Goal: Information Seeking & Learning: Find specific fact

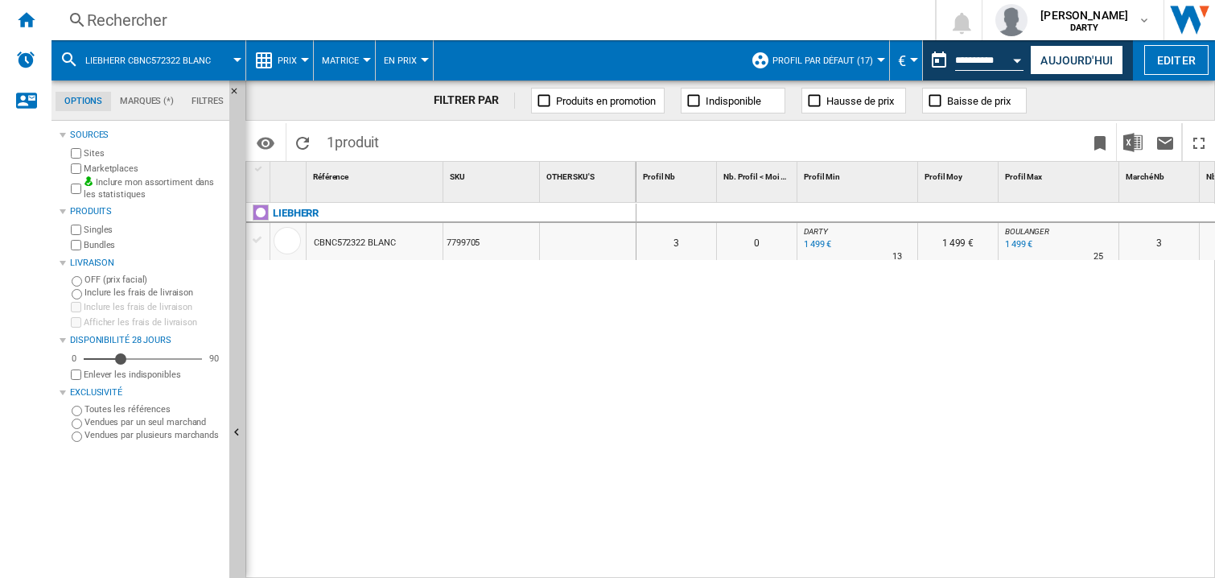
click at [109, 14] on div "Rechercher" at bounding box center [490, 20] width 806 height 23
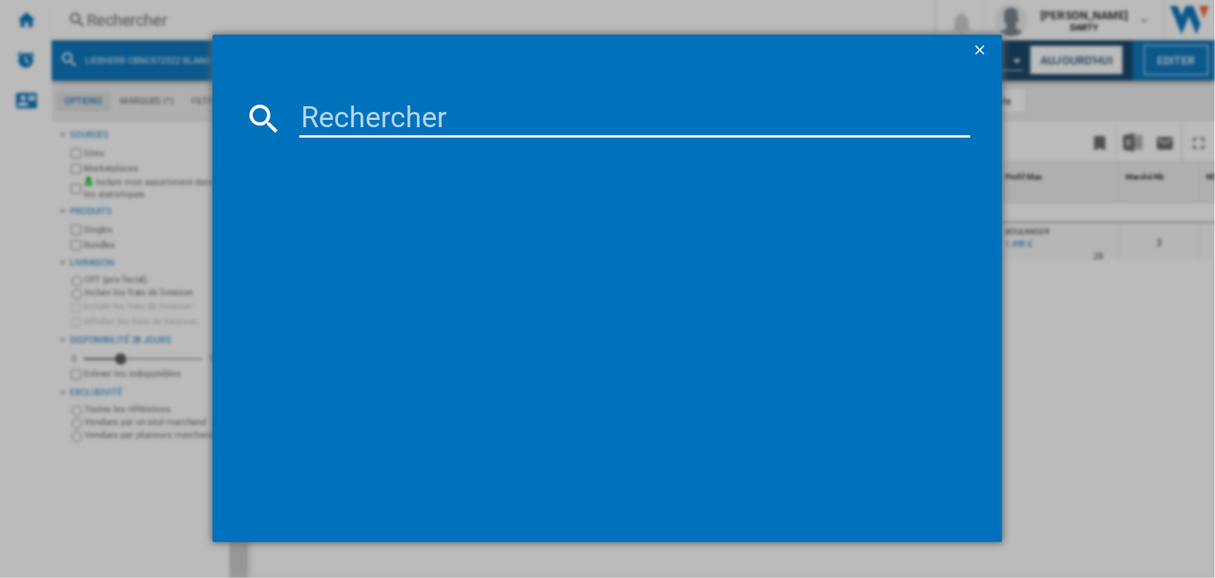
scroll to position [0, 631]
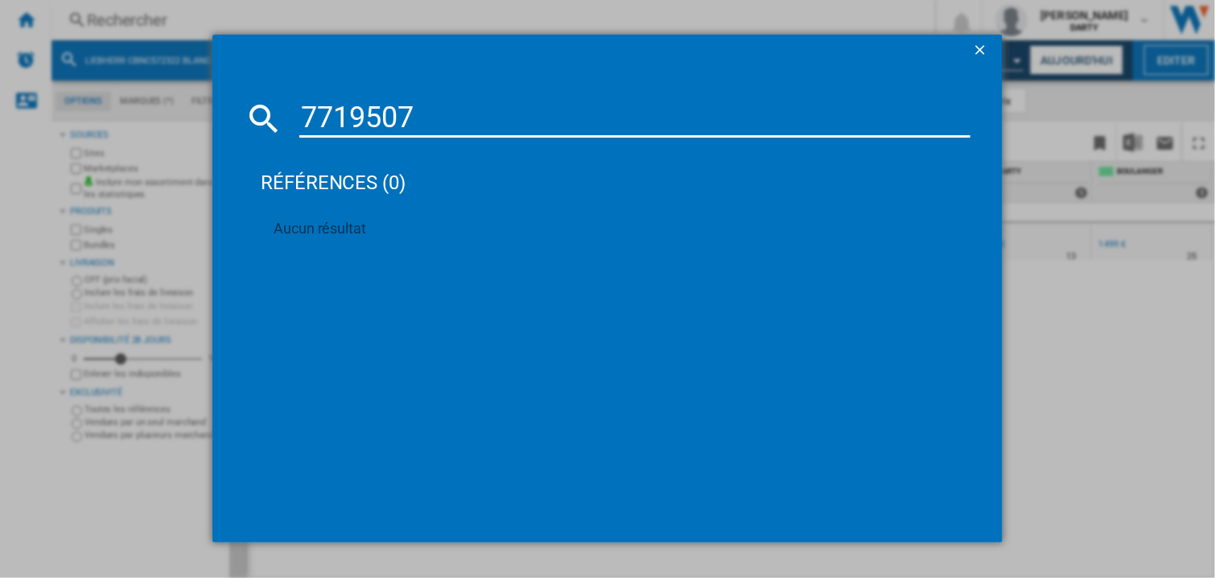
click at [364, 114] on input "7719507" at bounding box center [634, 118] width 671 height 39
paste input "4208889"
type input "4208889"
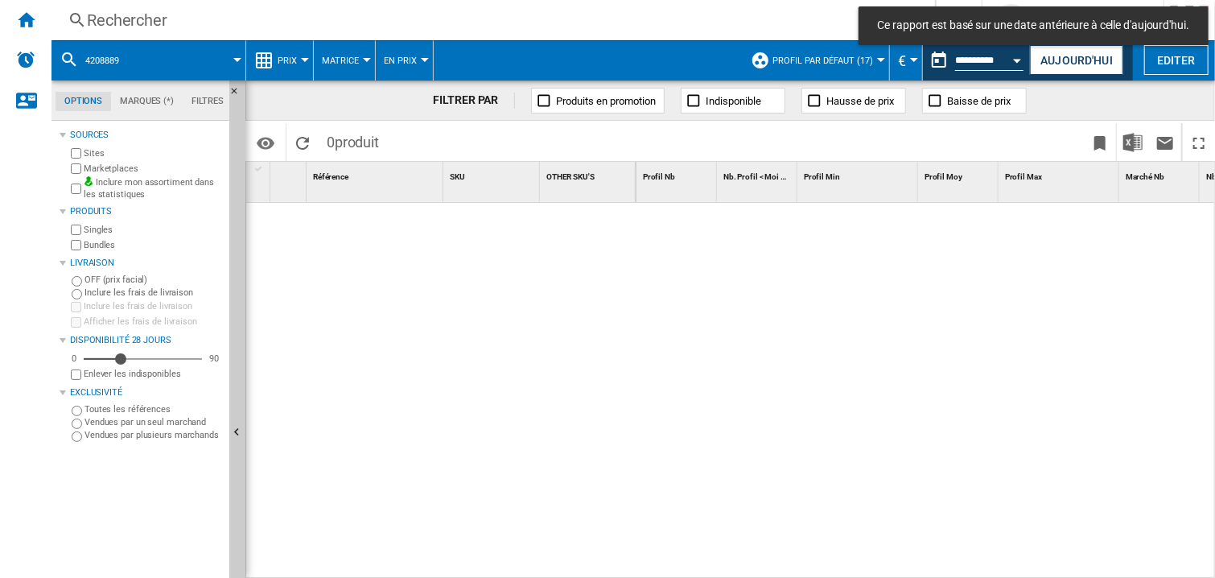
click at [155, 20] on div "Rechercher" at bounding box center [490, 20] width 806 height 23
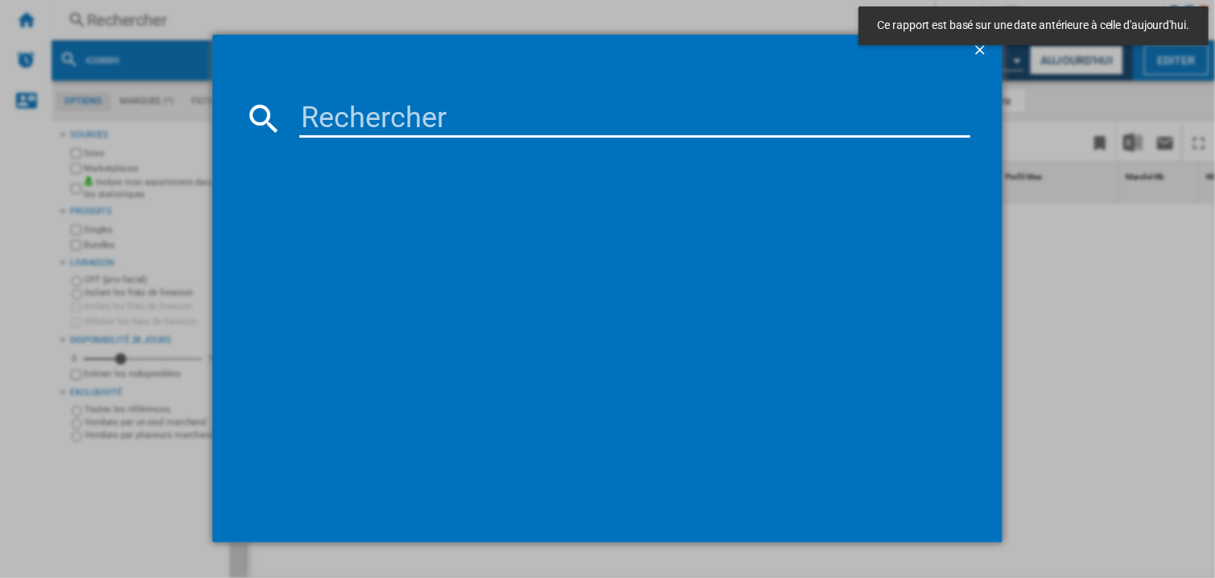
click at [322, 121] on input at bounding box center [634, 118] width 671 height 39
paste input "4208889"
type input "4208889"
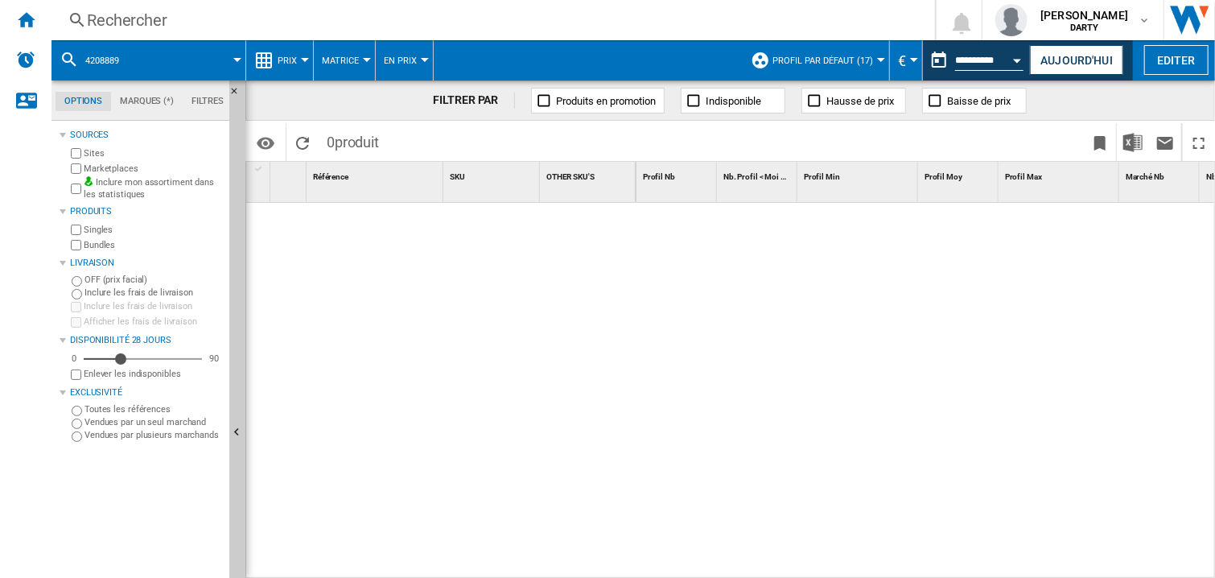
click at [149, 10] on div "Rechercher" at bounding box center [490, 20] width 806 height 23
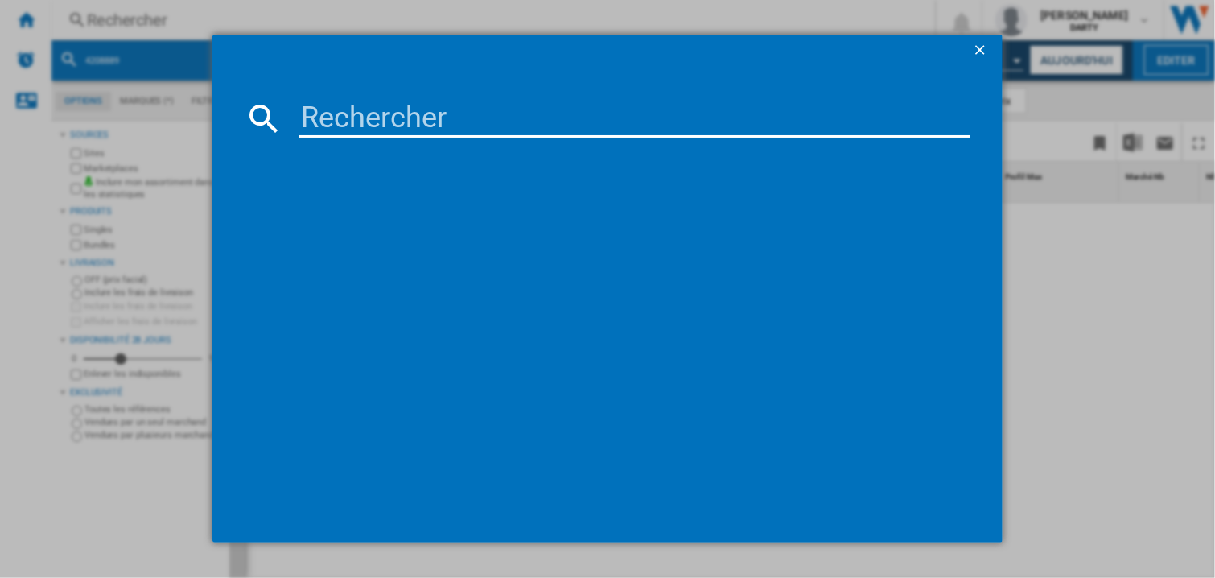
click at [309, 117] on input at bounding box center [634, 118] width 671 height 39
paste input "4218035"
type input "4218035"
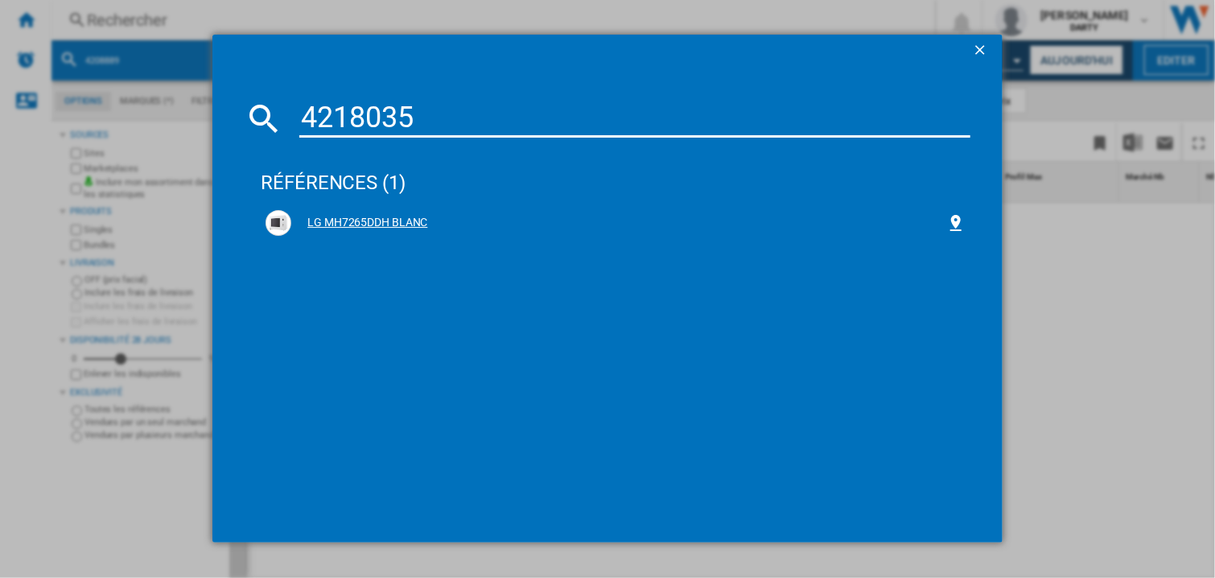
click at [374, 217] on div "LG MH7265DDH BLANC" at bounding box center [618, 223] width 655 height 16
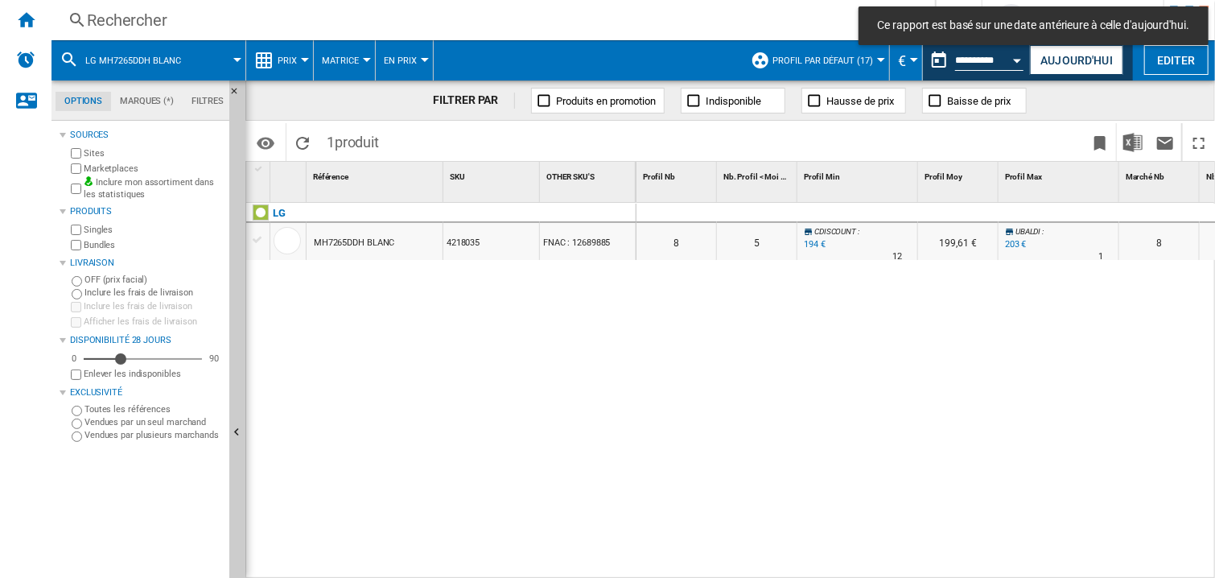
click at [873, 208] on div at bounding box center [857, 213] width 121 height 19
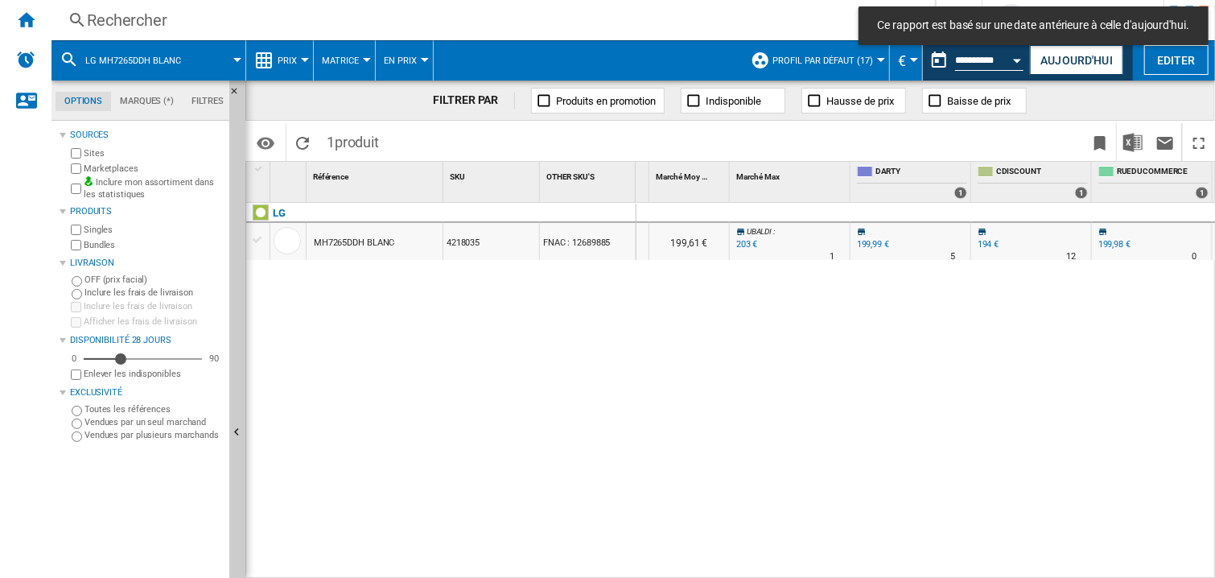
scroll to position [0, 1234]
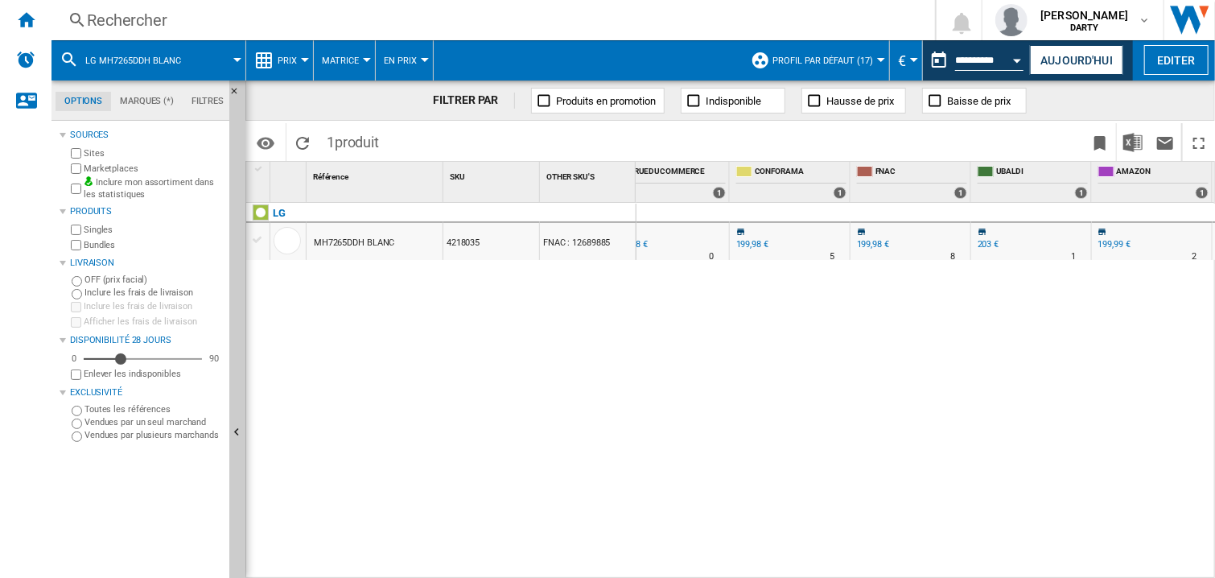
click at [776, 389] on div "0 0 0 0 8 5 CDISCOUNT : -3.0 % 194 € % N/A 12 CDISCOUNT : 199,61 € UBALDI : +1.…" at bounding box center [925, 391] width 579 height 376
click at [772, 409] on div "0 0 0 0 8 5 CDISCOUNT : -3.0 % 194 € % N/A 12 CDISCOUNT : 199,61 € UBALDI : +1.…" at bounding box center [925, 391] width 579 height 376
click at [838, 386] on div "0 0 0 0 8 5 CDISCOUNT : -3.0 % 194 € % N/A 12 CDISCOUNT : 199,61 € UBALDI : +1.…" at bounding box center [925, 391] width 579 height 376
click at [138, 18] on div "Rechercher" at bounding box center [490, 20] width 806 height 23
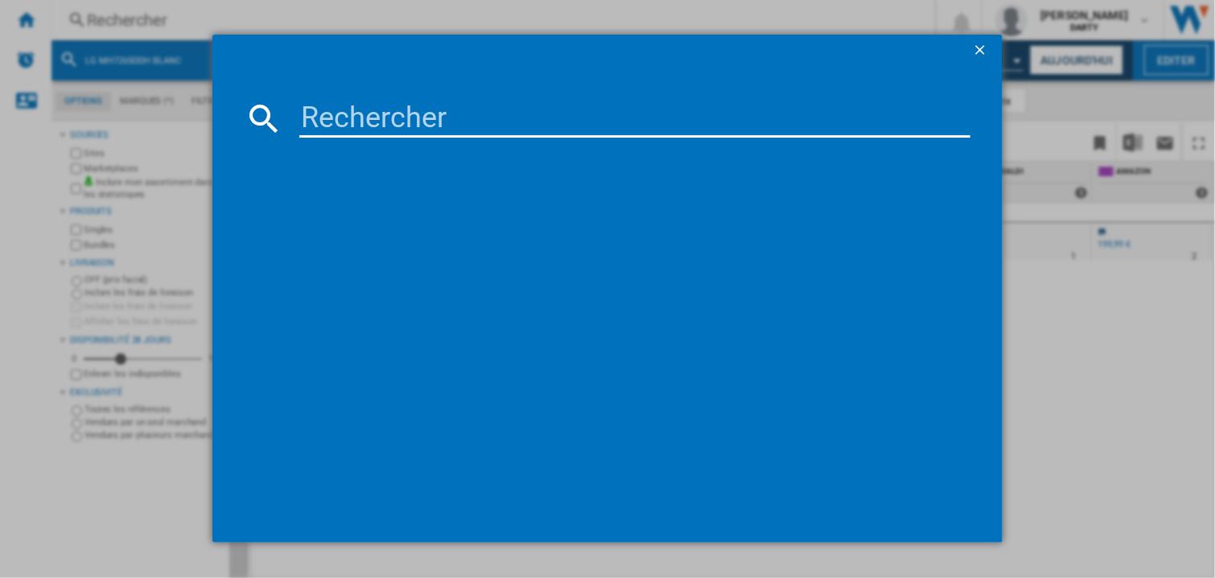
type input "7350902"
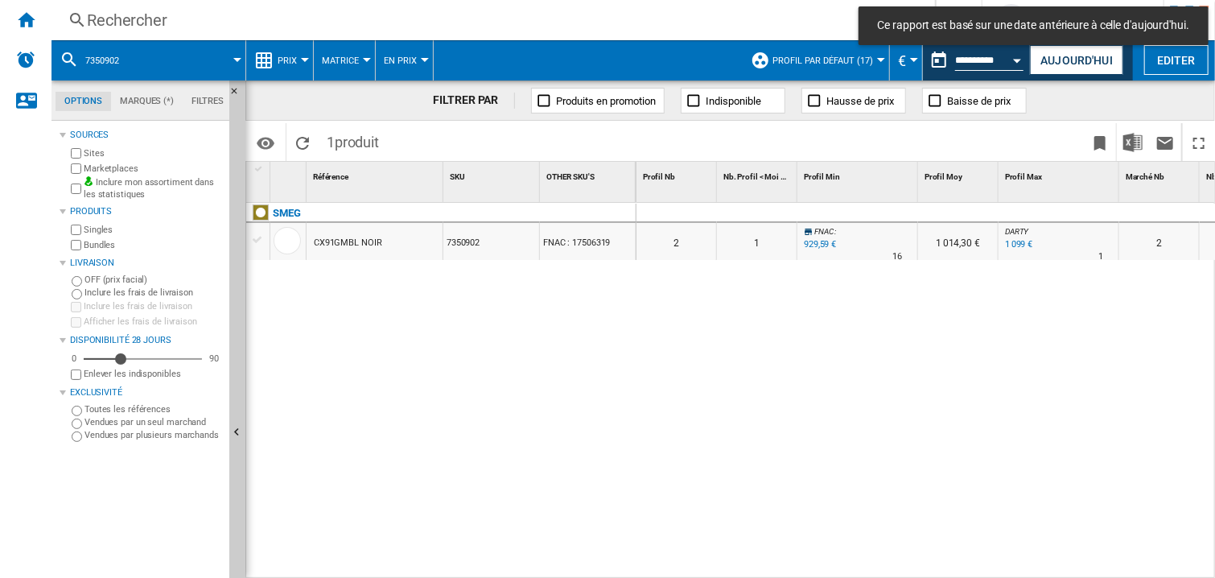
click at [1047, 212] on div at bounding box center [1058, 213] width 121 height 19
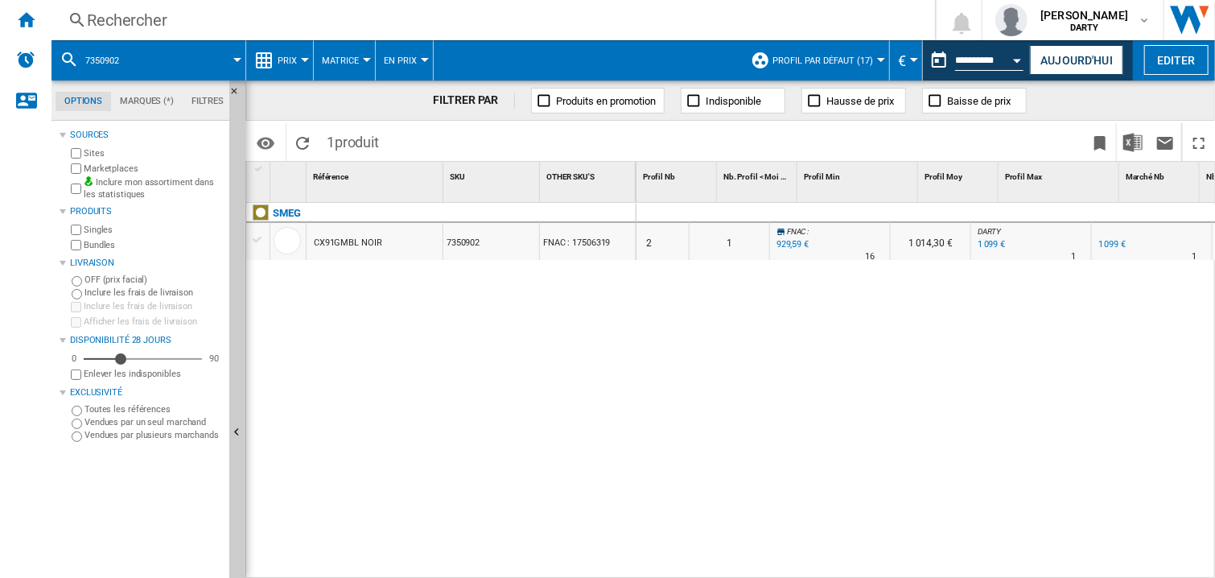
scroll to position [0, 510]
drag, startPoint x: 746, startPoint y: 442, endPoint x: 633, endPoint y: 27, distance: 430.1
click at [747, 440] on div "0 0 0 0 2 1 FNAC : -15.4 % 929,59 € % N/A 16 FNAC : 1 014,30 € DARTY : 0.0 % 1 …" at bounding box center [925, 391] width 579 height 376
click at [947, 393] on div "0 0 0 0 2 1 FNAC : -15.4 % 929,59 € % N/A 16 FNAC : 1 014,30 € DARTY : 0.0 % 1 …" at bounding box center [925, 391] width 579 height 376
click at [123, 22] on div "Rechercher" at bounding box center [490, 20] width 806 height 23
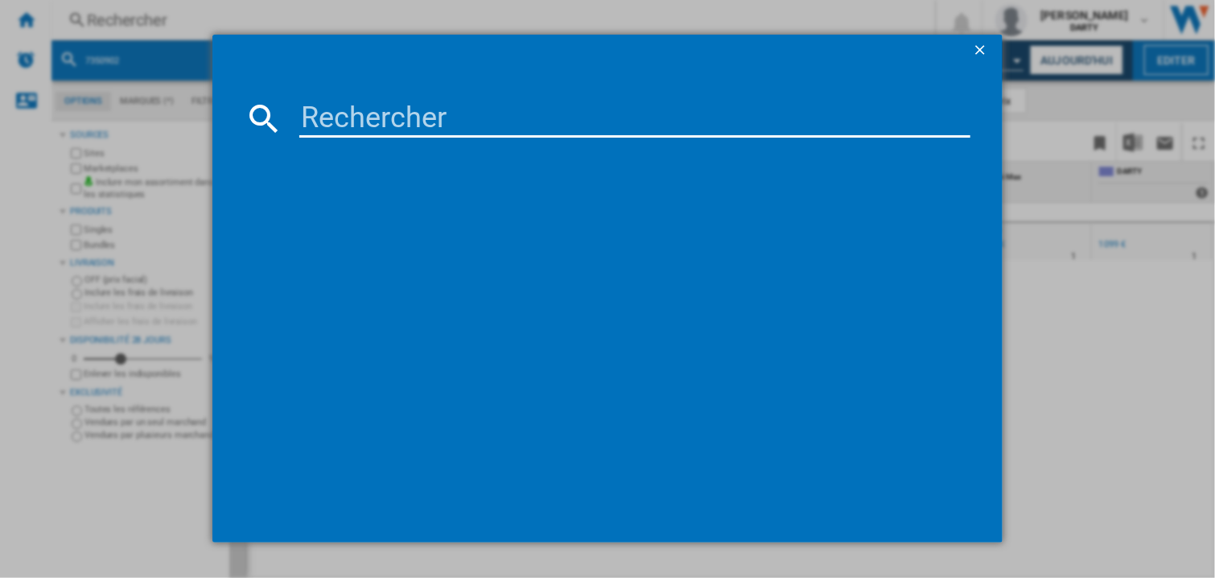
type input "4903293"
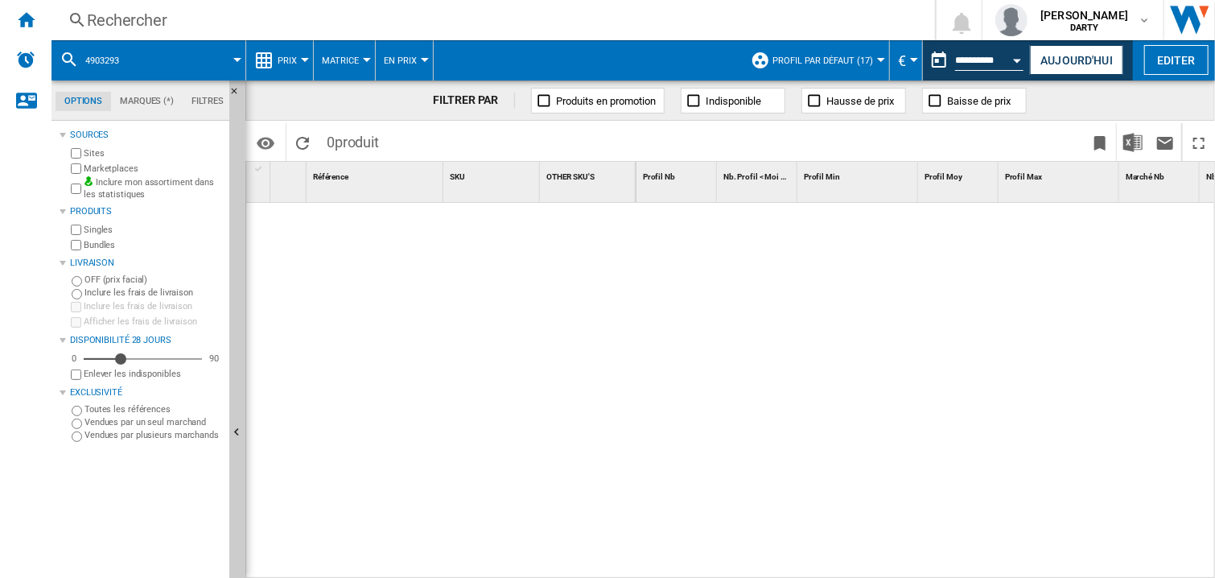
click at [900, 347] on div at bounding box center [925, 391] width 579 height 376
click at [111, 22] on div "Rechercher" at bounding box center [490, 20] width 806 height 23
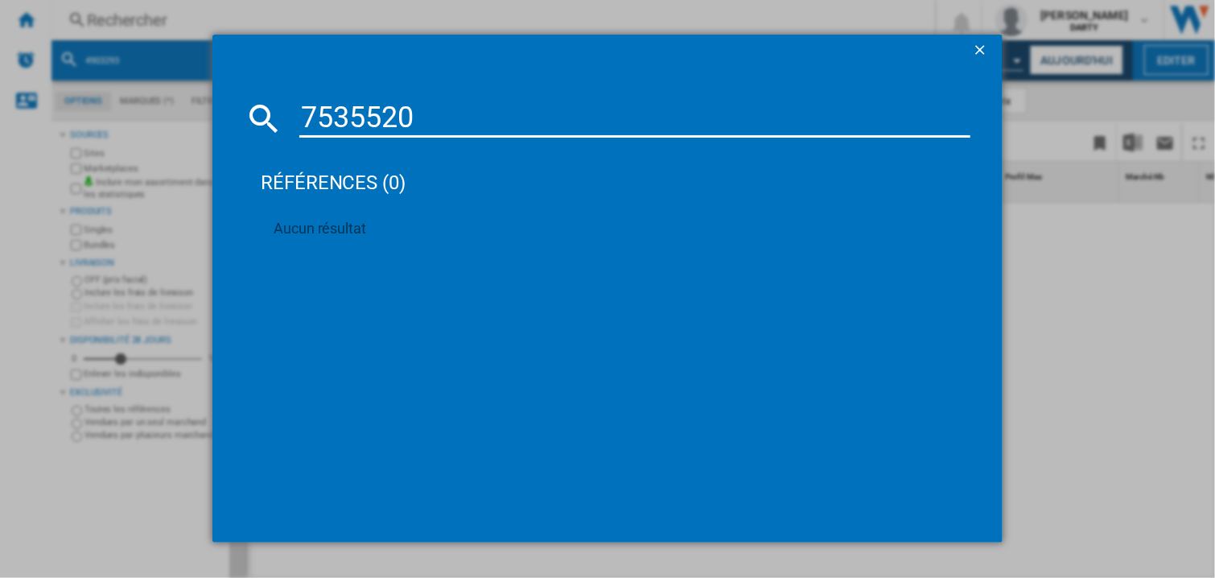
click at [368, 113] on input "7535520" at bounding box center [634, 118] width 671 height 39
paste input "880103"
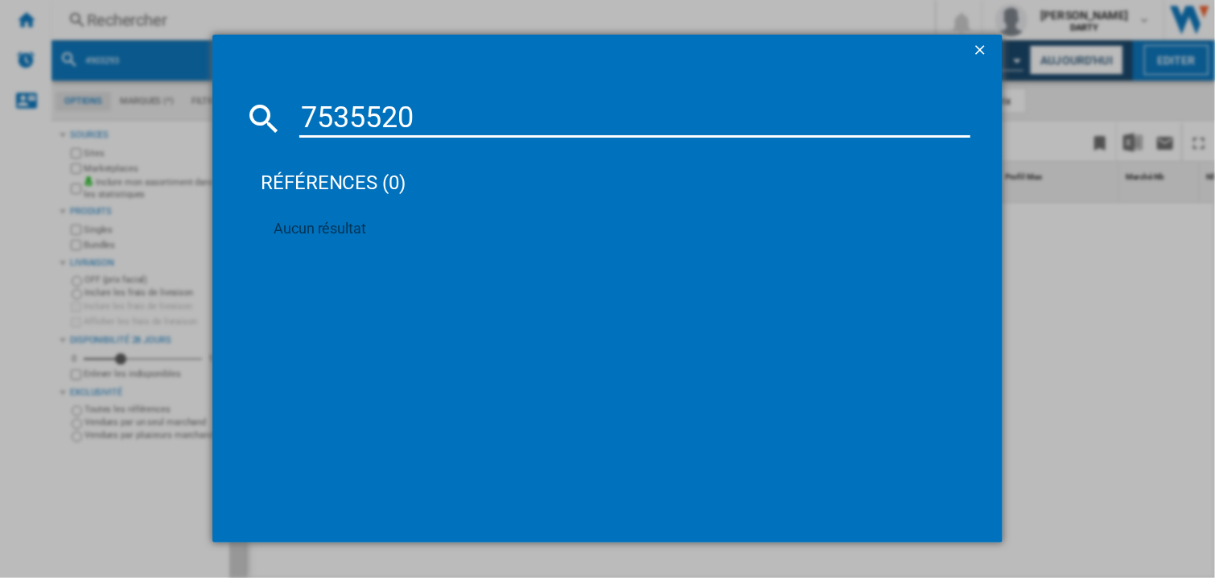
type input "7880103"
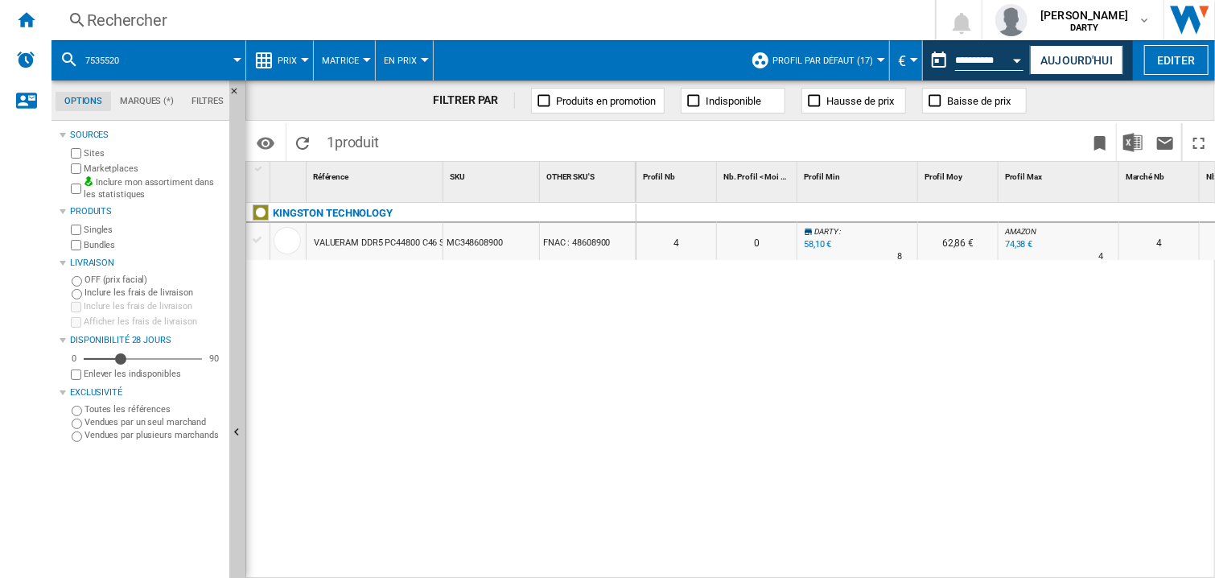
click at [850, 212] on div at bounding box center [857, 213] width 121 height 19
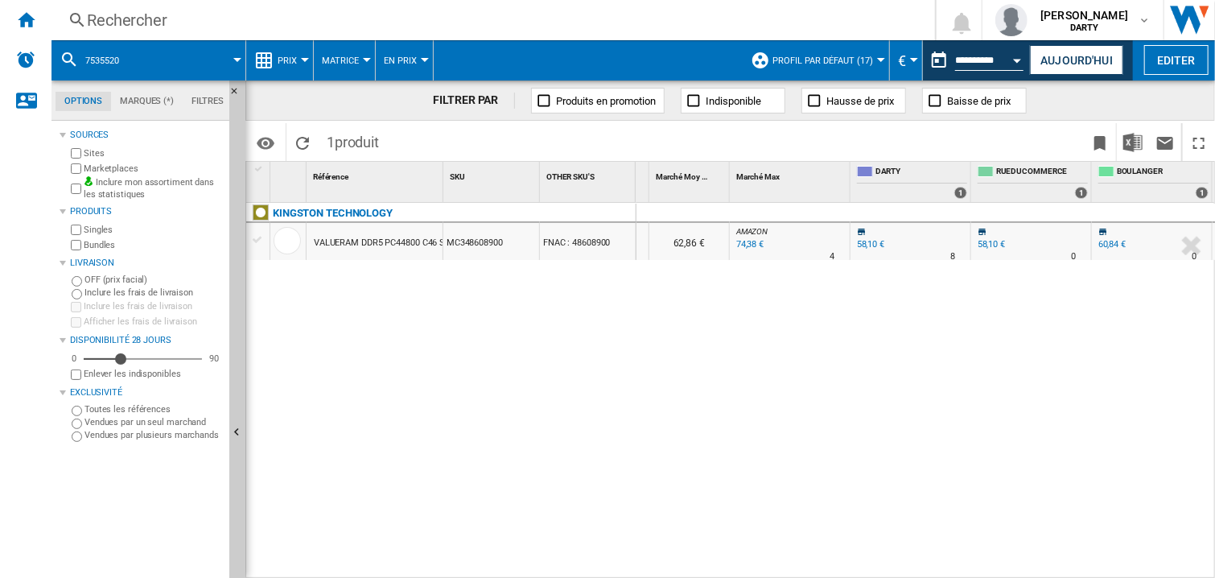
click at [787, 368] on div "0 0 0 0 4 0 DARTY : 0.0 % 58,10 € % N/A 8 DARTY : 62,86 € AMAZON : +28.0 % 74,3…" at bounding box center [925, 391] width 579 height 376
click at [194, 24] on div "Rechercher" at bounding box center [490, 20] width 806 height 23
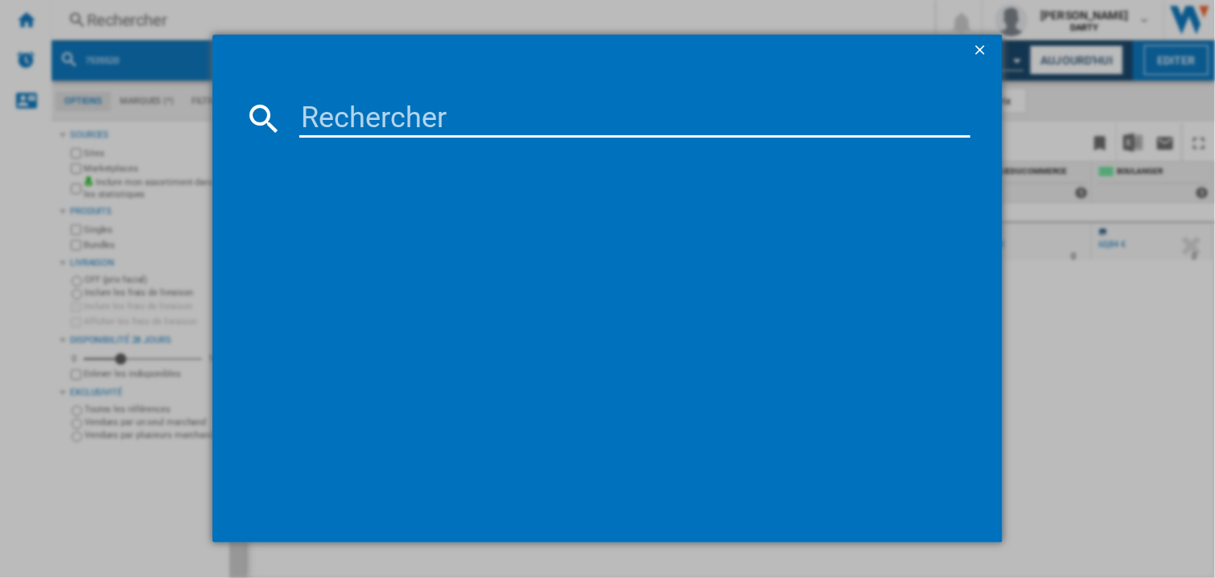
type input "7194200"
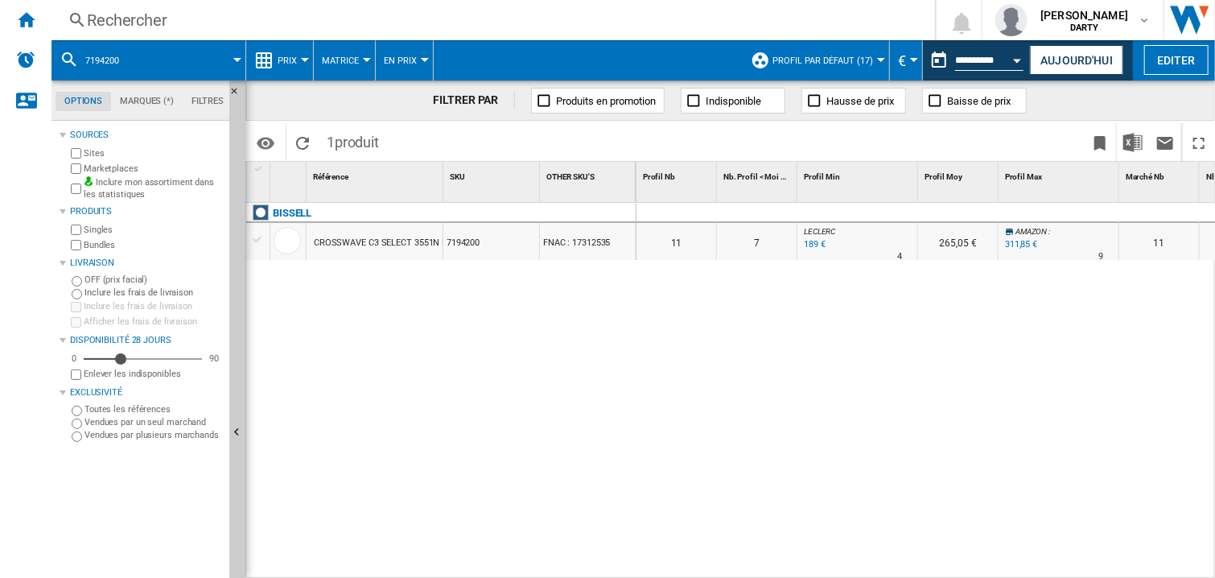
click at [862, 208] on div at bounding box center [857, 213] width 121 height 19
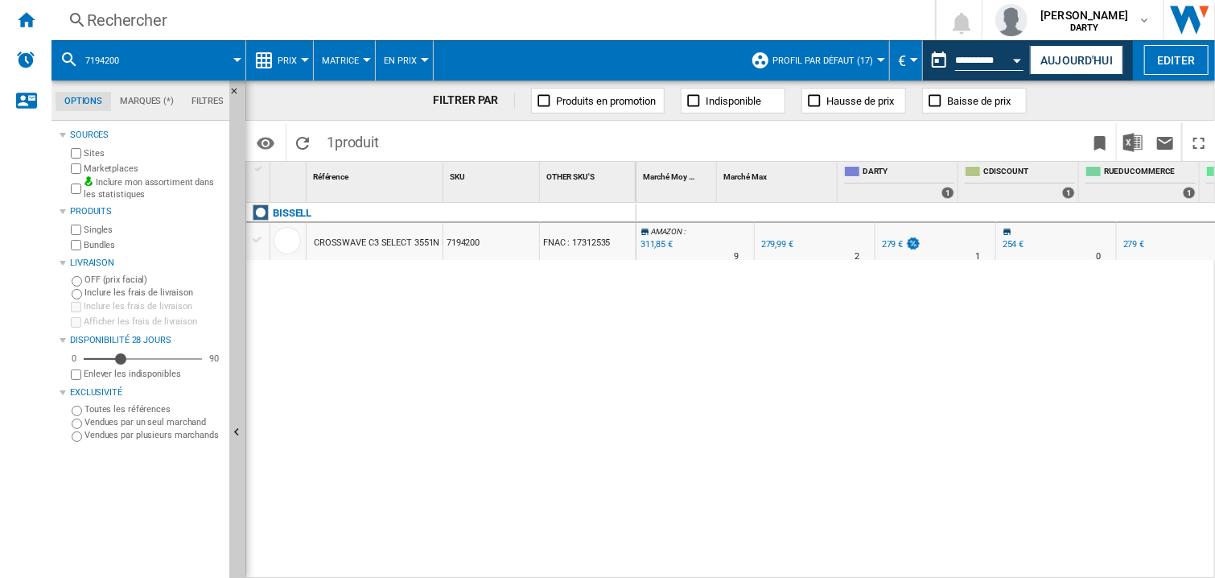
scroll to position [0, 764]
click at [134, 31] on div "Rechercher Rechercher 0 armelle retz DARTY FNAC DARTY" at bounding box center [632, 20] width 1163 height 40
click at [117, 24] on div "Rechercher" at bounding box center [490, 20] width 806 height 23
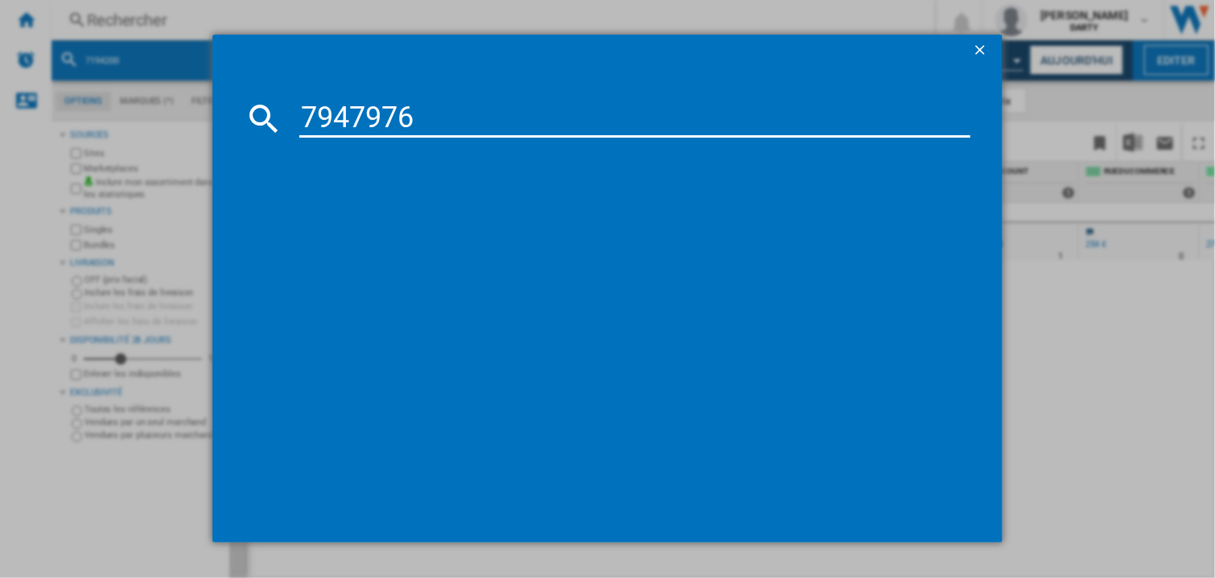
type input "7947976"
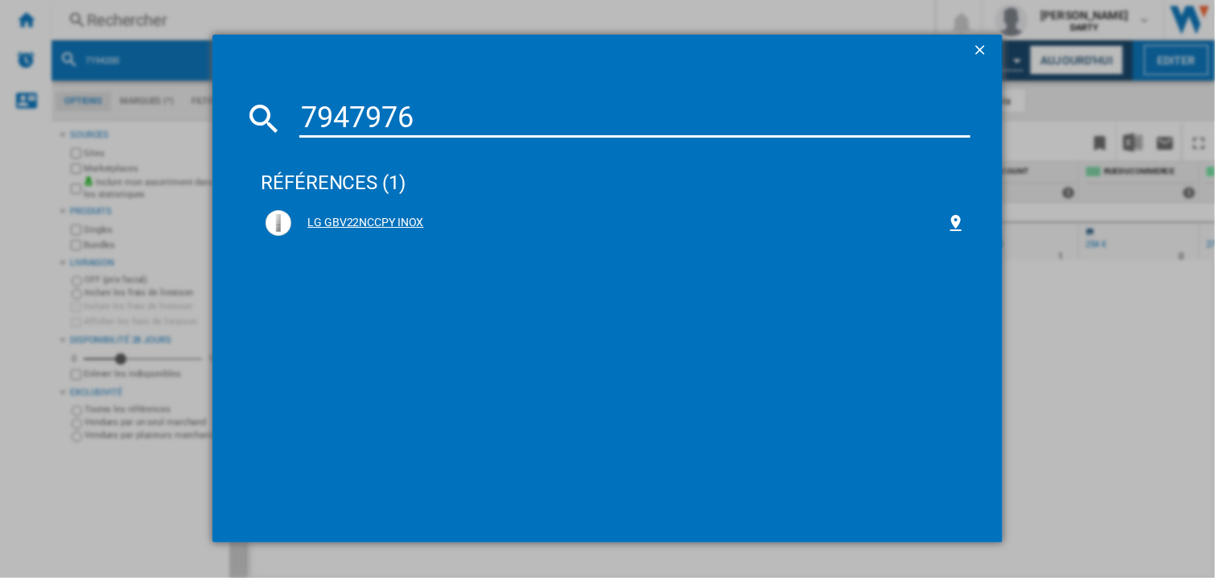
click at [413, 222] on div "LG GBV22NCCPY INOX" at bounding box center [618, 223] width 655 height 16
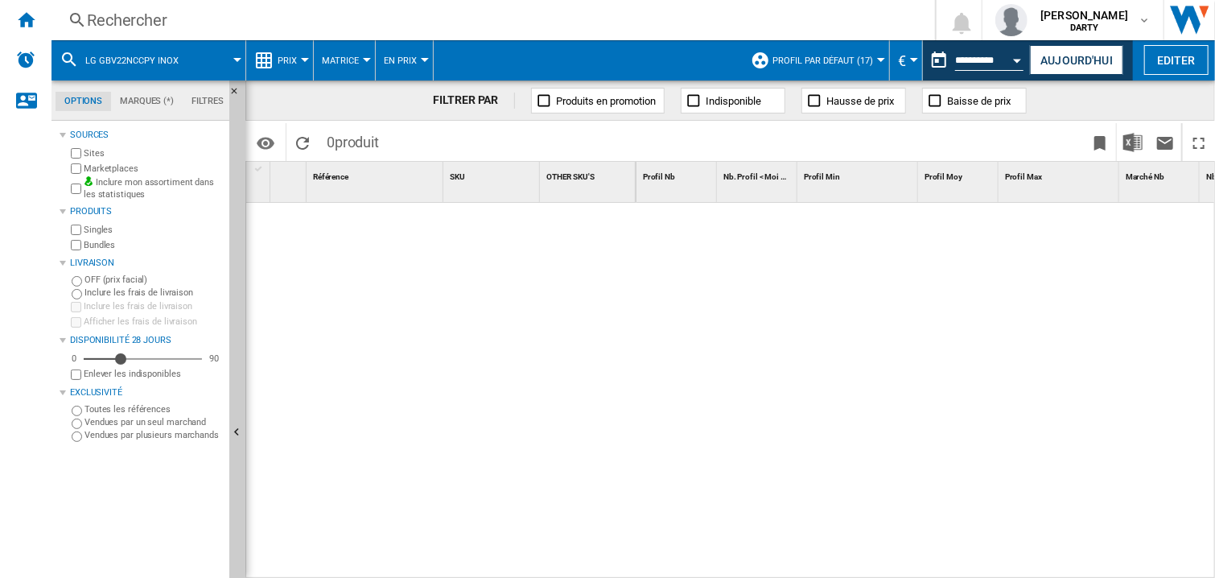
drag, startPoint x: 915, startPoint y: 322, endPoint x: 917, endPoint y: 307, distance: 14.6
click at [917, 321] on div at bounding box center [925, 391] width 579 height 376
click at [1007, 53] on button "Open calendar" at bounding box center [1017, 57] width 29 height 29
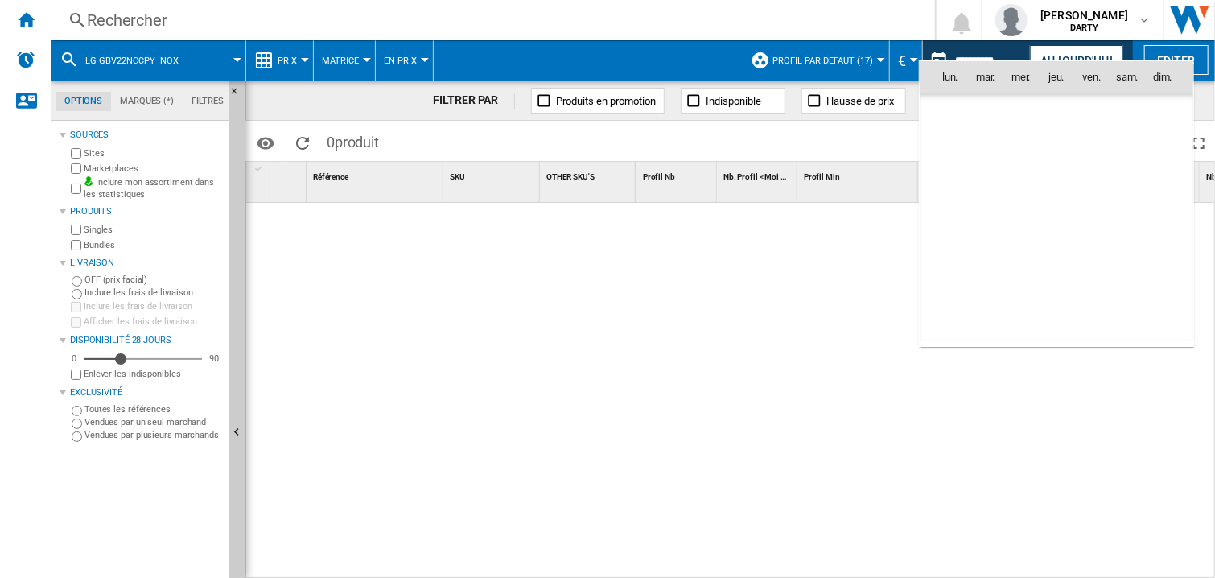
scroll to position [5116, 0]
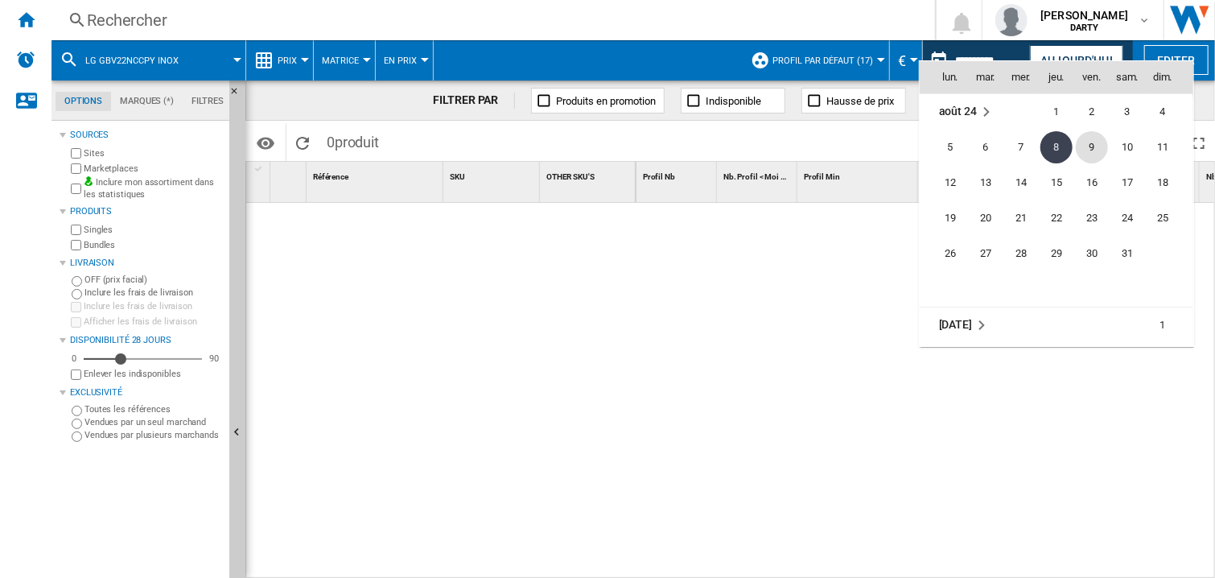
click at [1080, 145] on span "9" at bounding box center [1091, 147] width 32 height 32
type input "**********"
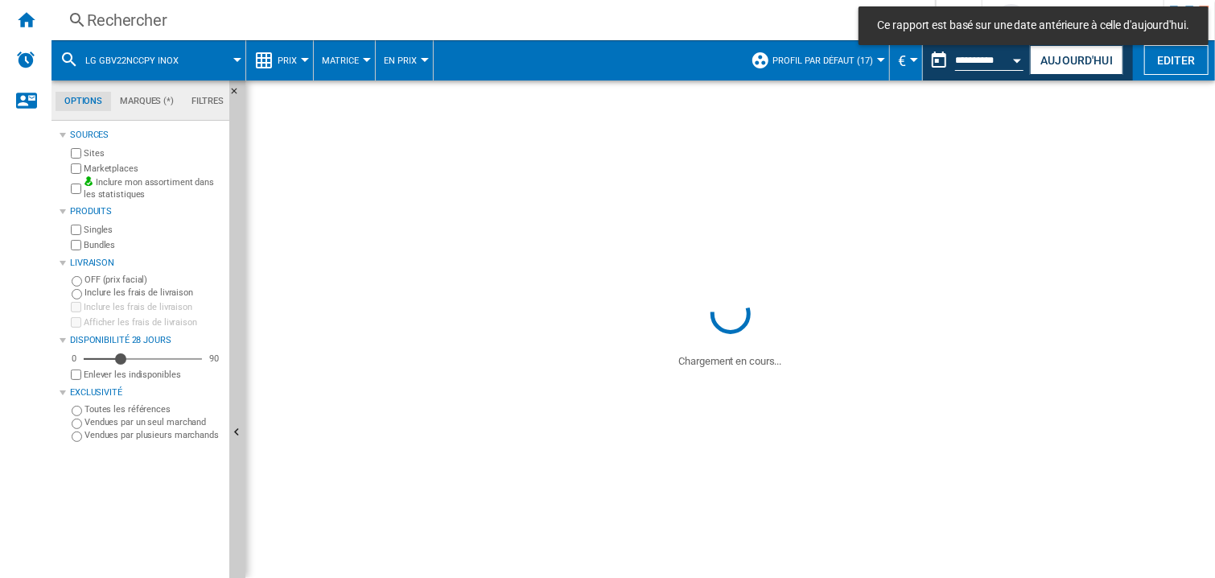
click at [180, 25] on div "Rechercher" at bounding box center [490, 20] width 806 height 23
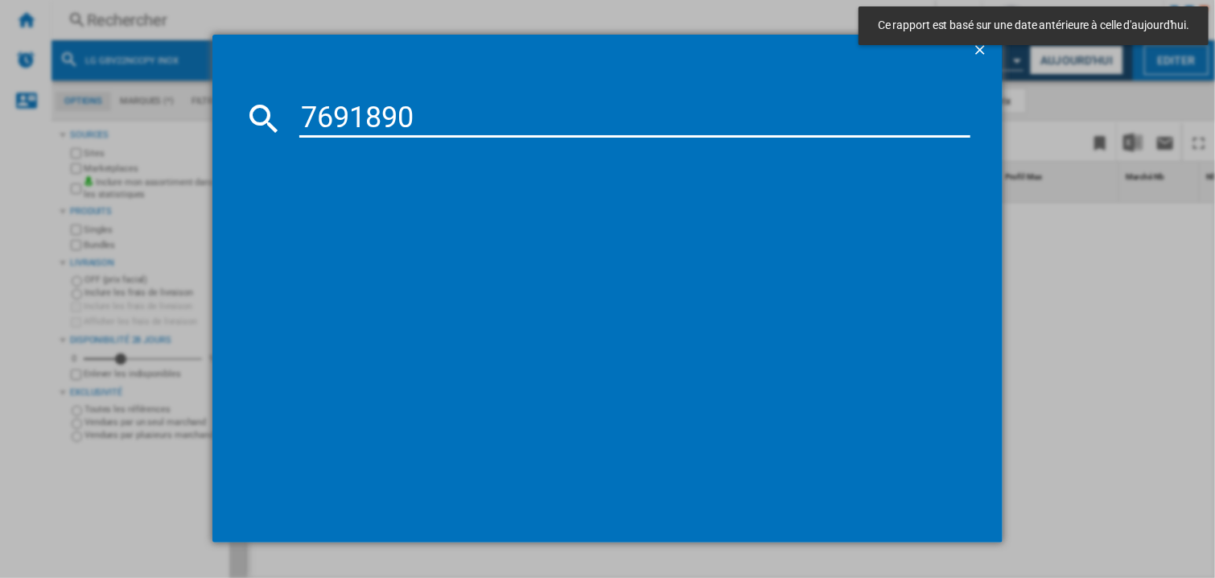
type input "7691890"
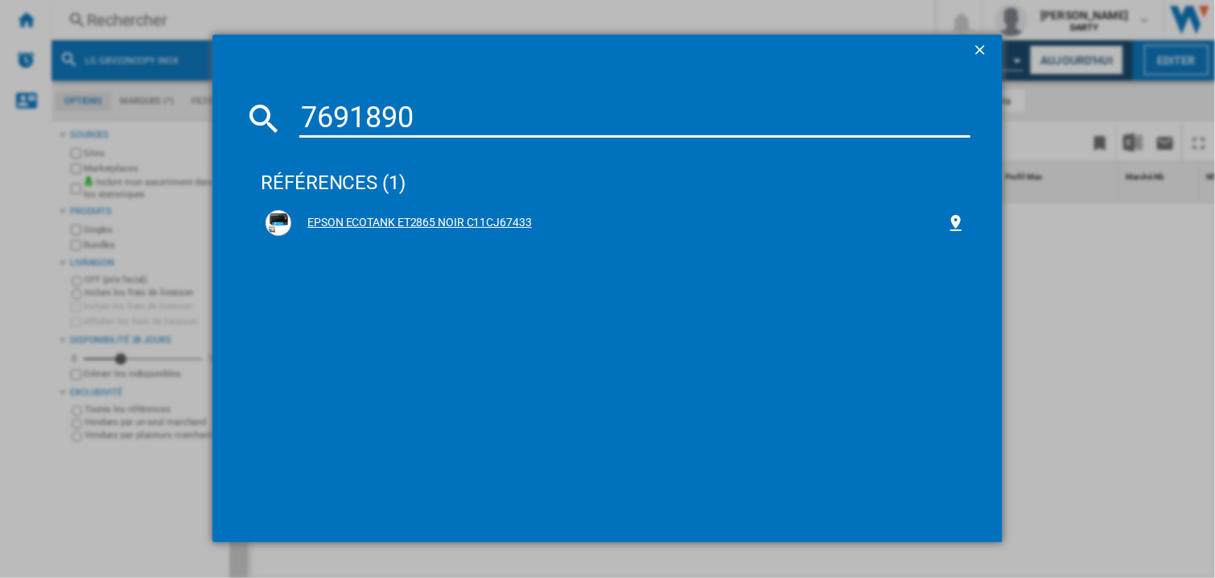
click at [369, 212] on div "EPSON ECOTANK ET2865 NOIR C11CJ67433" at bounding box center [615, 223] width 700 height 26
click at [475, 215] on div "EPSON ECOTANK ET2865 NOIR C11CJ67433" at bounding box center [618, 223] width 655 height 16
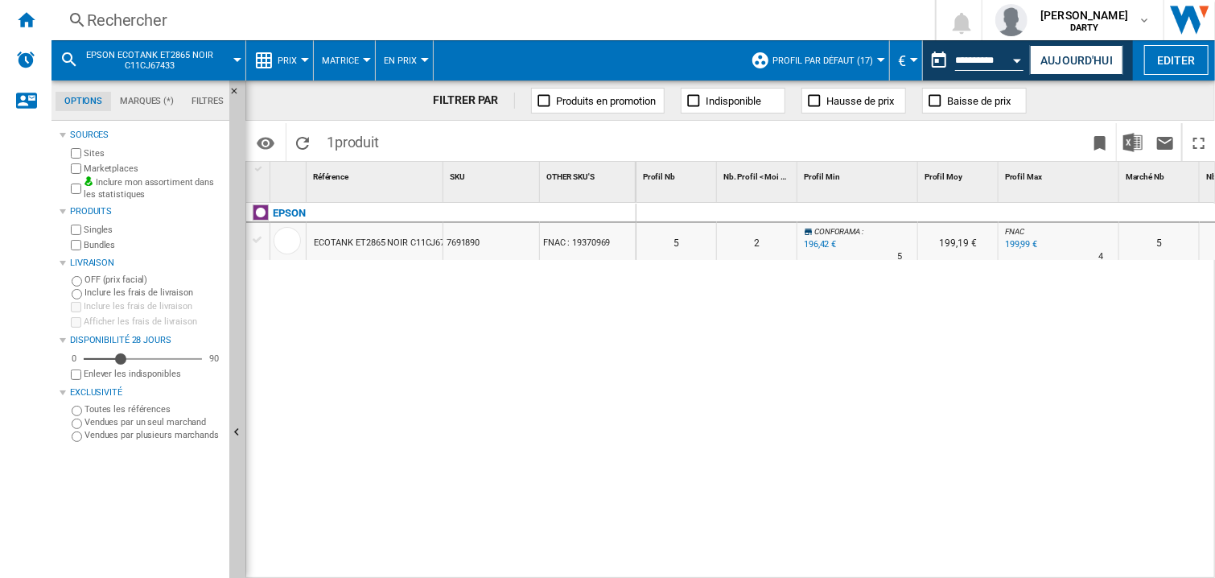
click at [883, 214] on div at bounding box center [857, 213] width 121 height 19
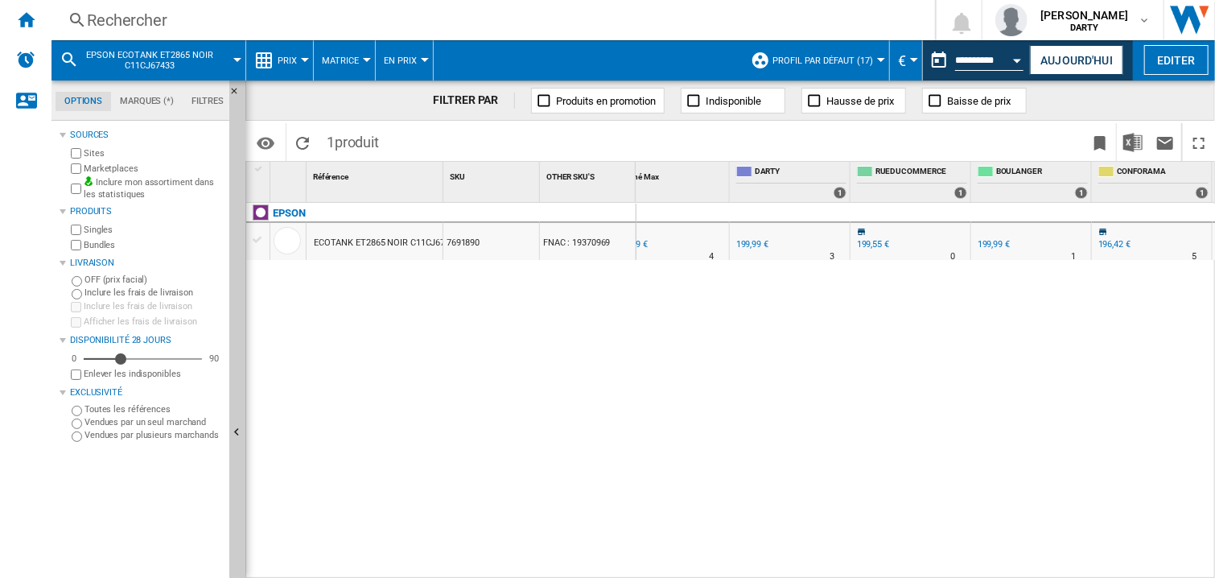
scroll to position [0, 646]
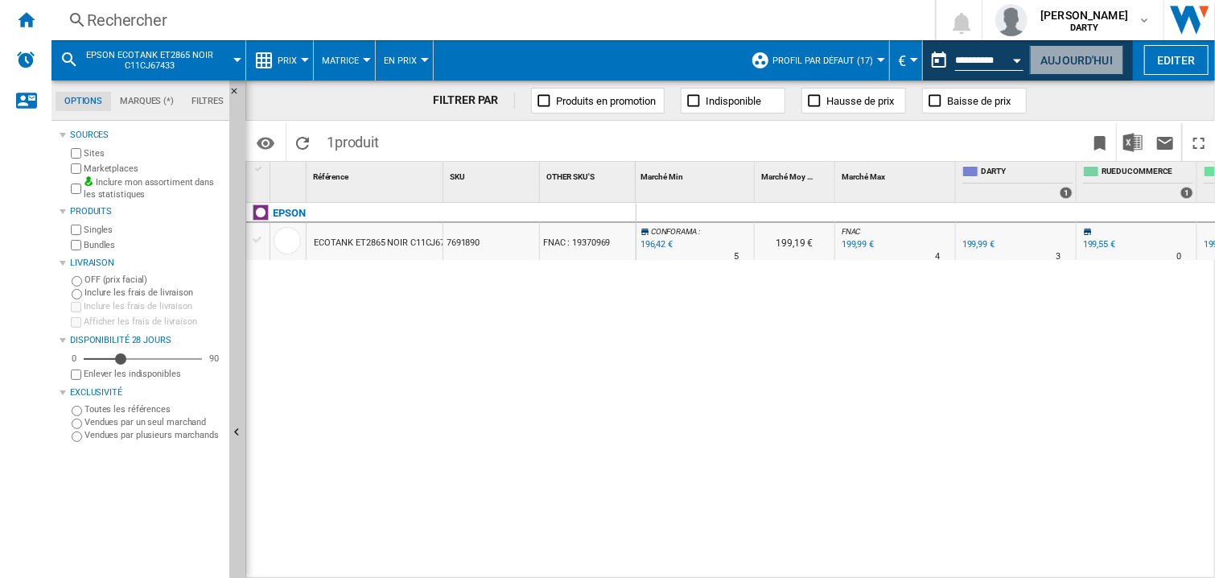
click at [1051, 51] on button "Aujourd'hui" at bounding box center [1076, 60] width 93 height 30
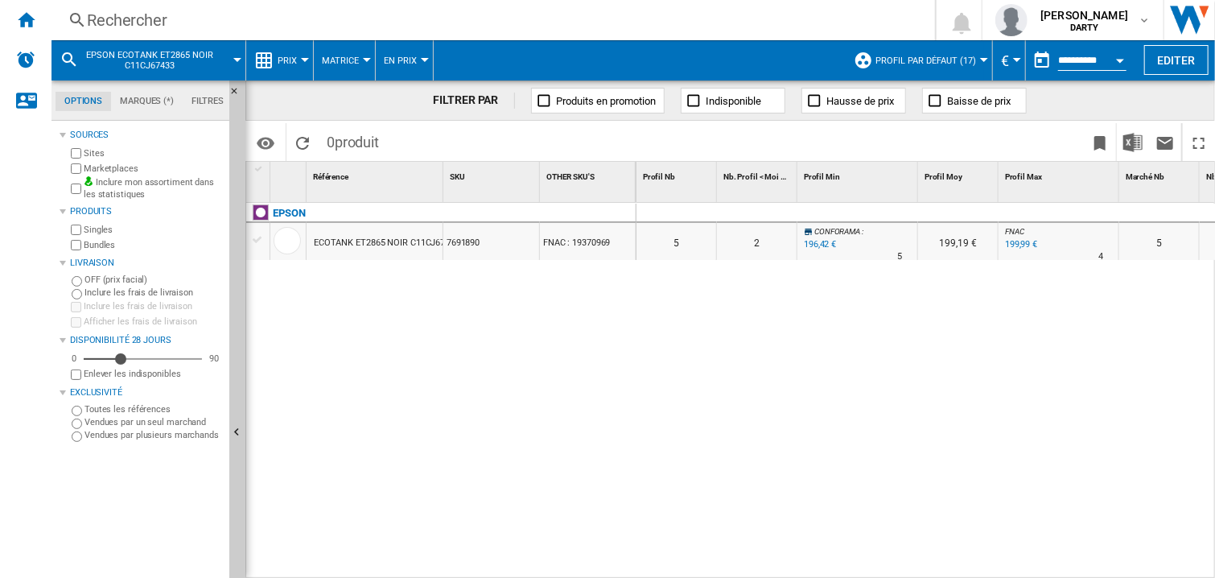
click at [1115, 54] on button "Open calendar" at bounding box center [1119, 57] width 29 height 29
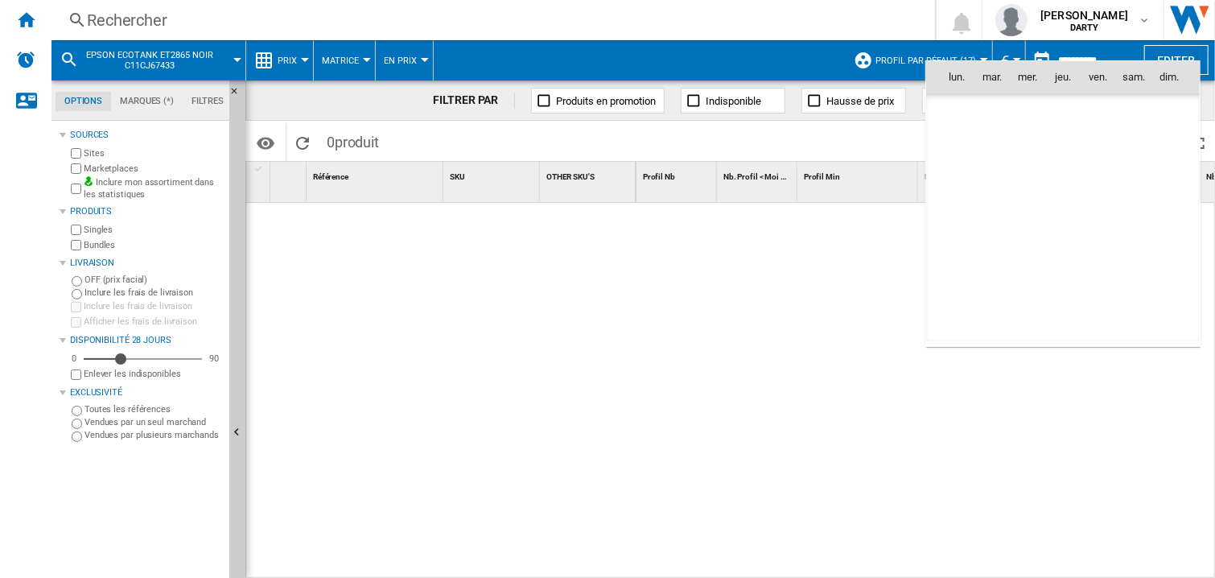
scroll to position [7673, 0]
click at [997, 184] on span "12" at bounding box center [992, 183] width 32 height 32
type input "**********"
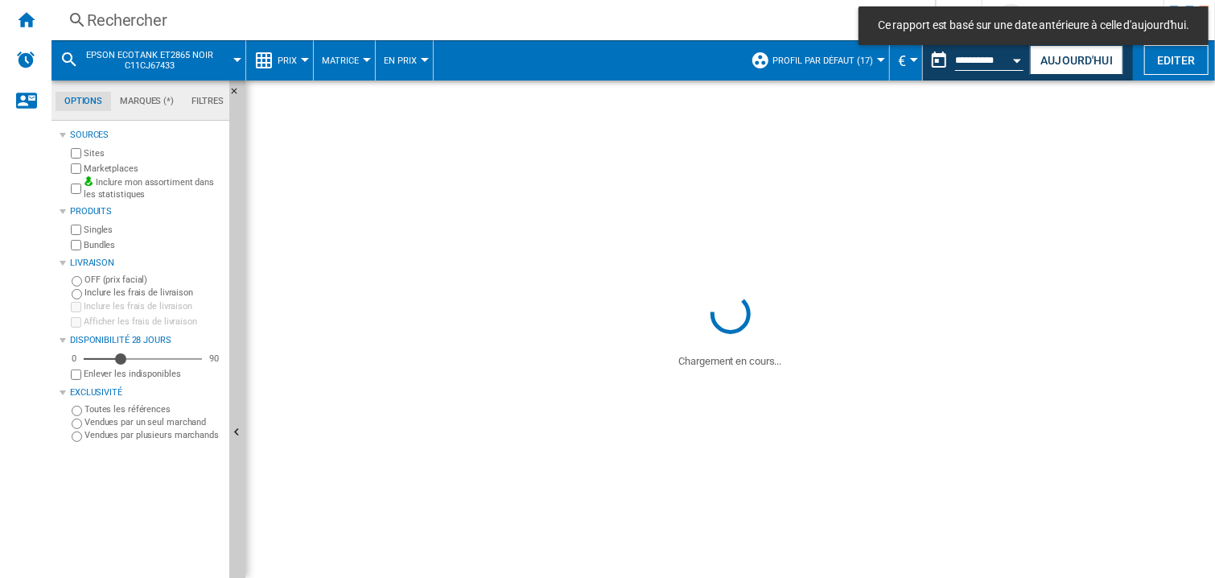
click at [102, 22] on div "Rechercher" at bounding box center [490, 20] width 806 height 23
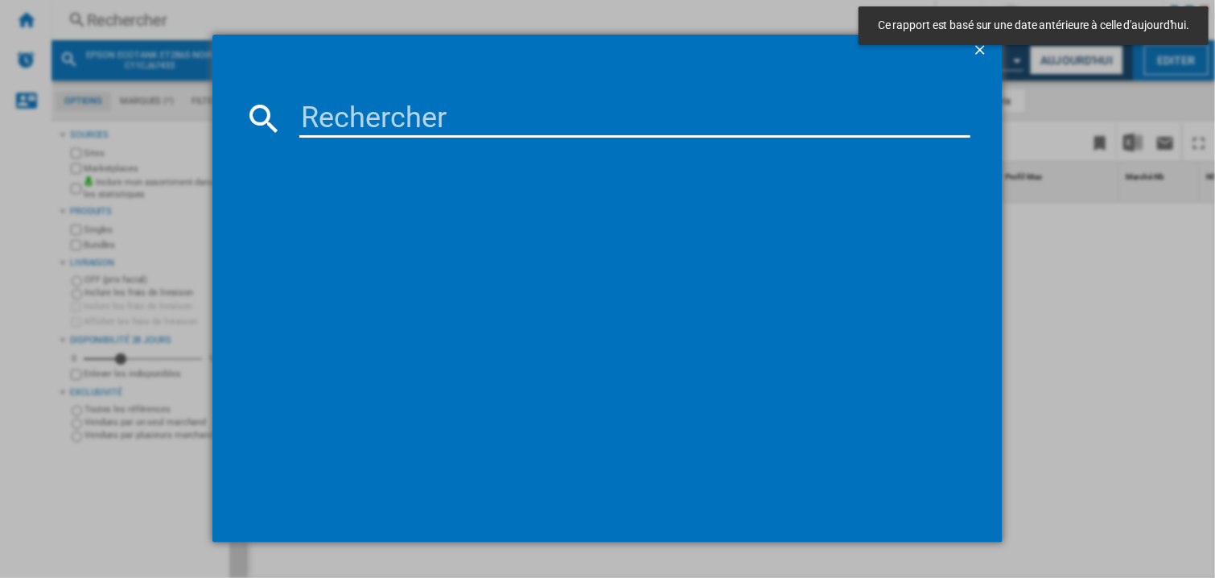
type input "7691890"
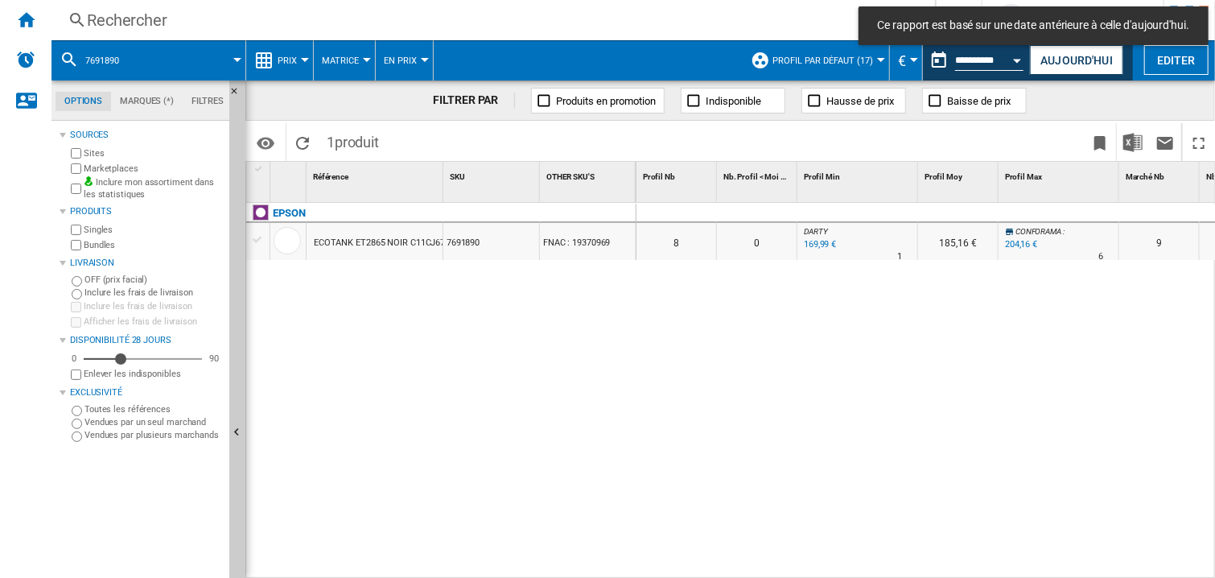
drag, startPoint x: 1032, startPoint y: 331, endPoint x: 1018, endPoint y: 229, distance: 102.3
click at [1032, 329] on div "0 0 0 0 8 0 DARTY : 0.0 % 169,99 € % N/A 1 DARTY : 185,16 € CONFORAMA : +20.1 %…" at bounding box center [925, 391] width 579 height 376
click at [1037, 212] on div at bounding box center [1058, 213] width 121 height 19
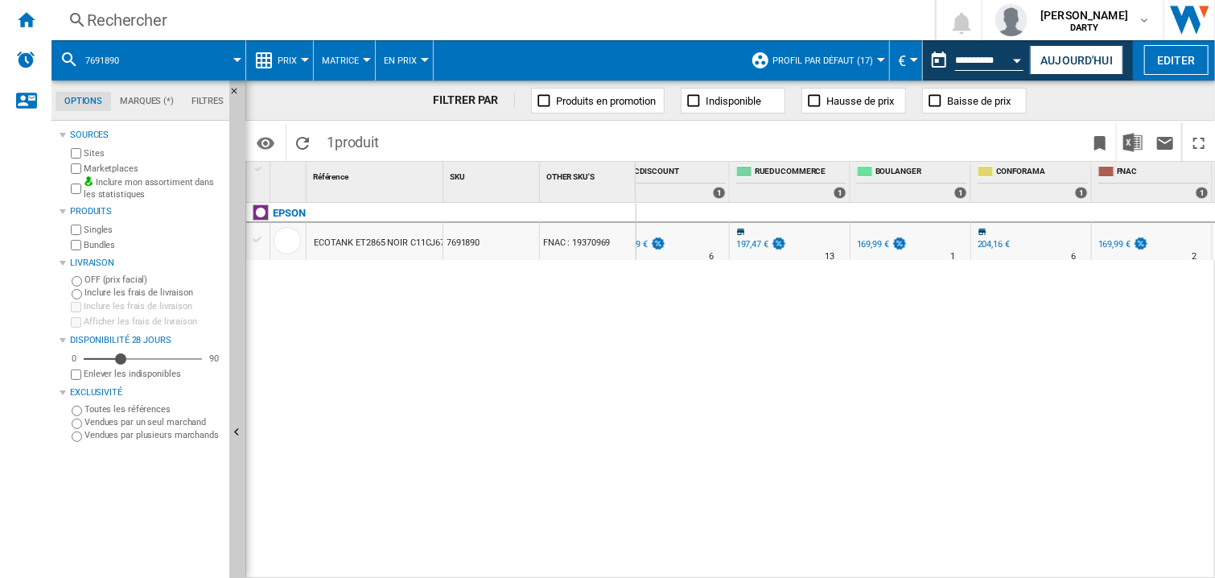
scroll to position [0, 764]
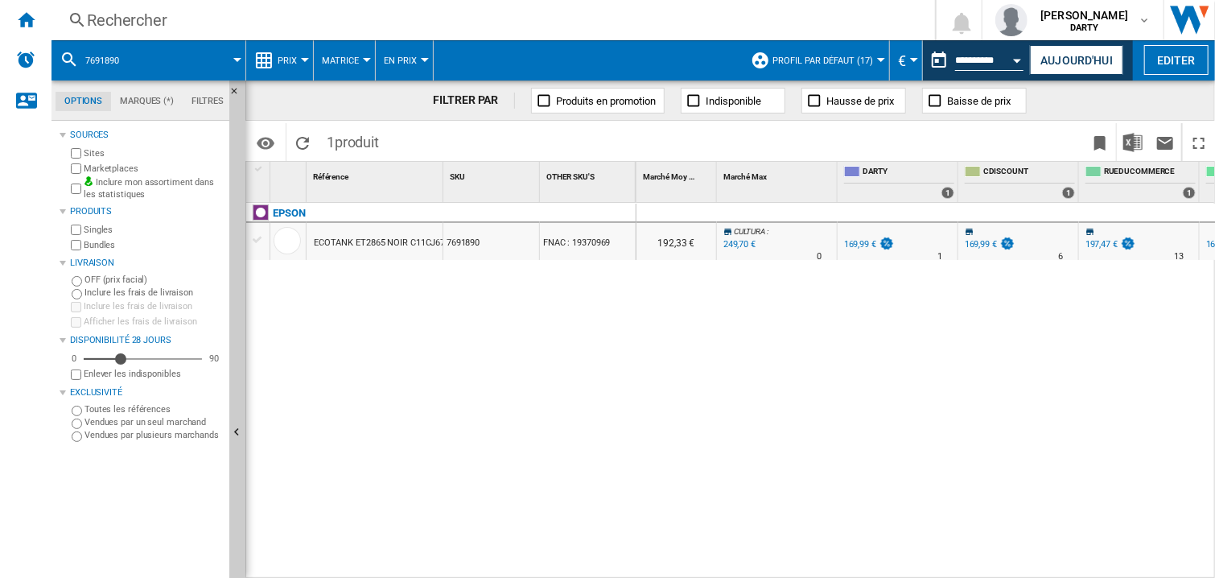
click at [936, 364] on div "0 0 0 0 8 0 DARTY : 0.0 % 169,99 € % N/A 1 DARTY : 185,16 € CONFORAMA : +20.1 %…" at bounding box center [925, 391] width 579 height 376
click at [841, 463] on div "0 0 0 0 8 0 DARTY : 0.0 % 169,99 € % N/A 1 DARTY : 185,16 € CONFORAMA : +20.1 %…" at bounding box center [925, 391] width 579 height 376
drag, startPoint x: 636, startPoint y: 364, endPoint x: 697, endPoint y: 158, distance: 215.6
click at [636, 362] on div "0 0 0 0 8 0 DARTY : 0.0 % 169,99 € % N/A 1 DARTY : 185,16 € CONFORAMA : +20.1 %…" at bounding box center [925, 391] width 579 height 376
click at [1005, 57] on button "Open calendar" at bounding box center [1017, 57] width 29 height 29
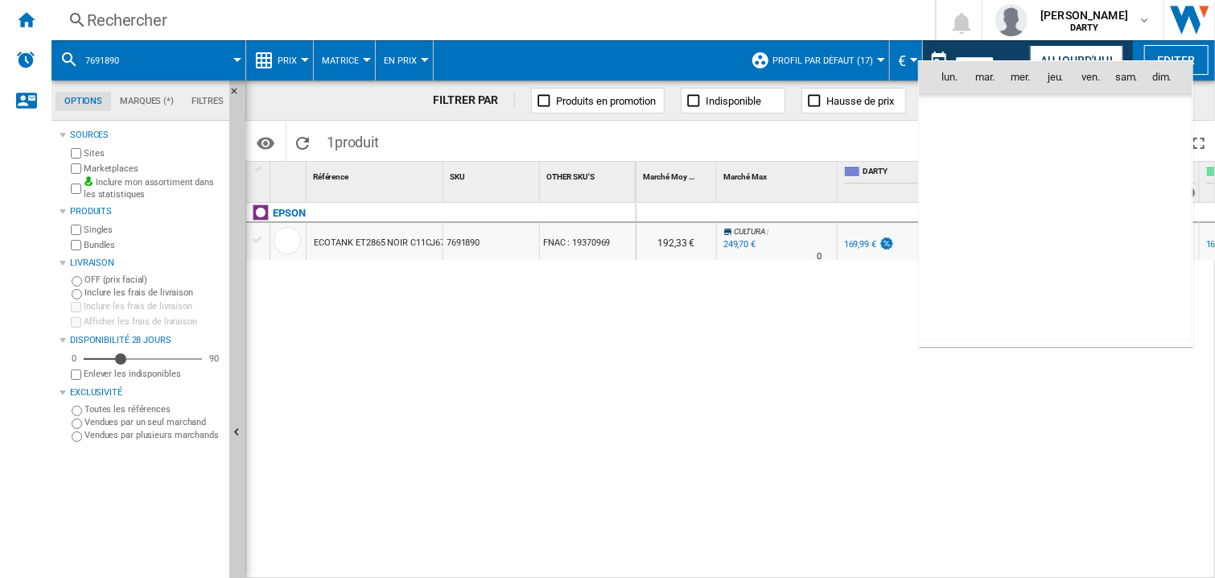
scroll to position [7673, 0]
click at [1114, 144] on span "9" at bounding box center [1126, 148] width 32 height 32
type input "**********"
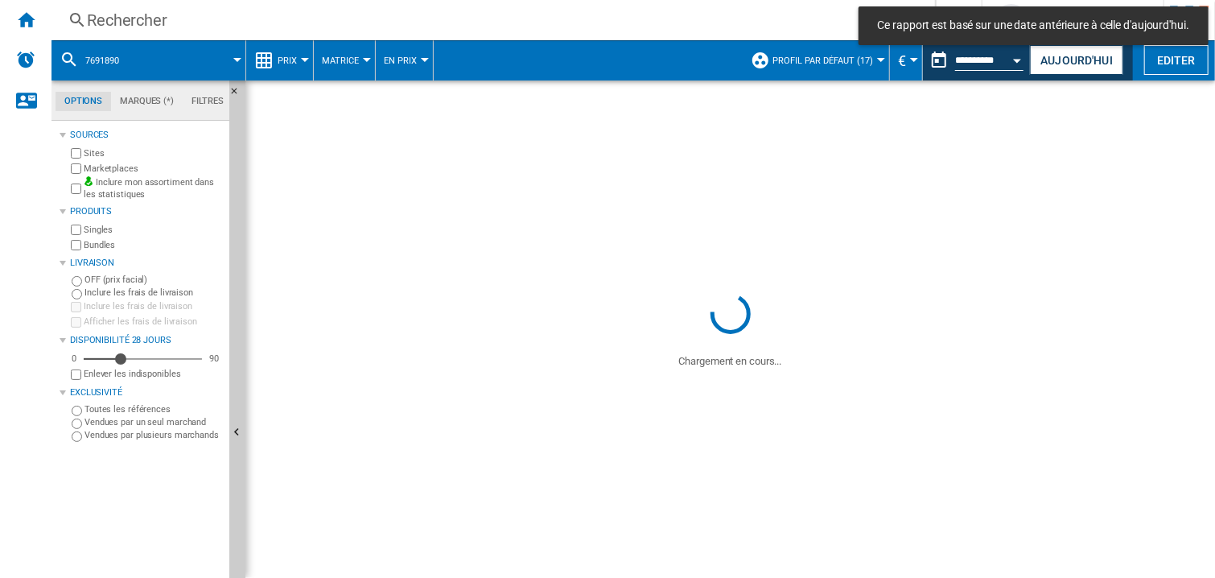
click at [130, 16] on div "Rechercher" at bounding box center [490, 20] width 806 height 23
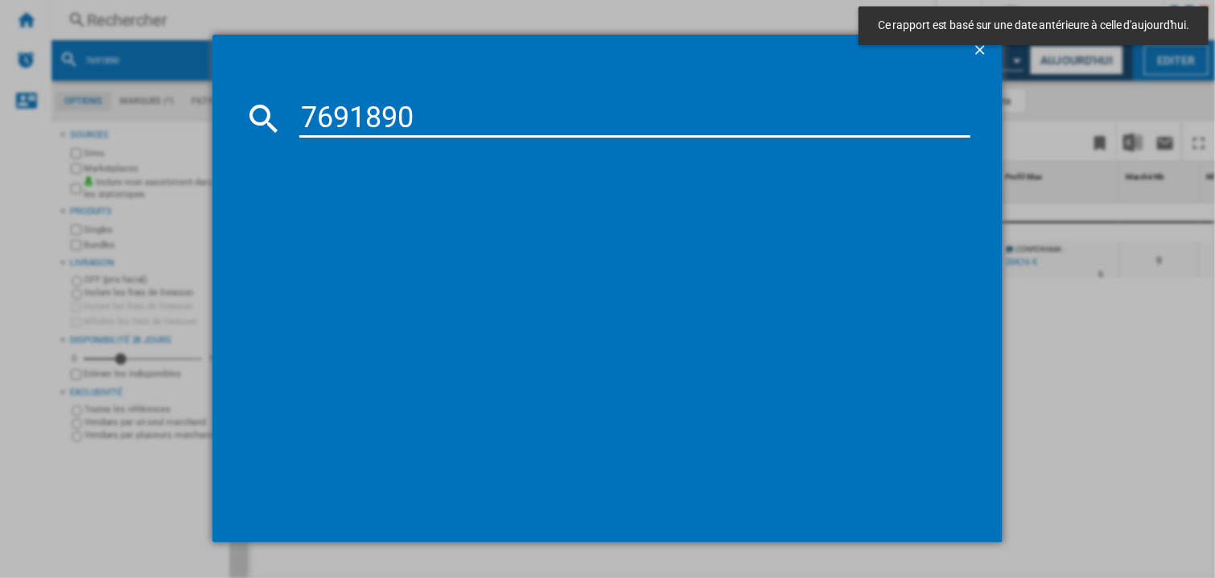
type input "7691890"
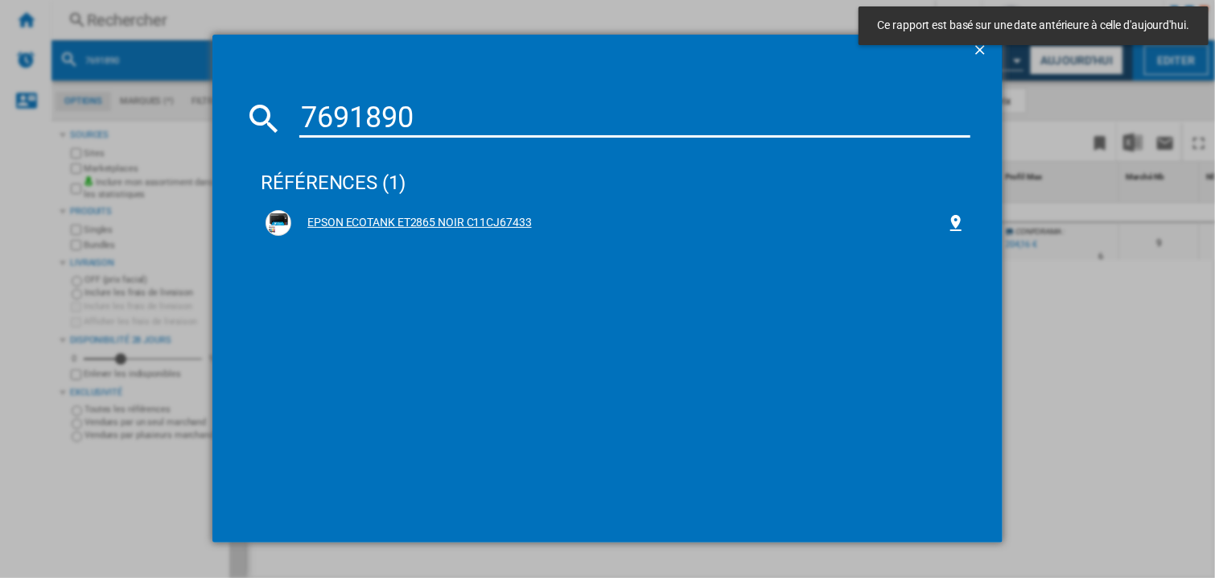
click at [433, 217] on div "EPSON ECOTANK ET2865 NOIR C11CJ67433" at bounding box center [618, 223] width 655 height 16
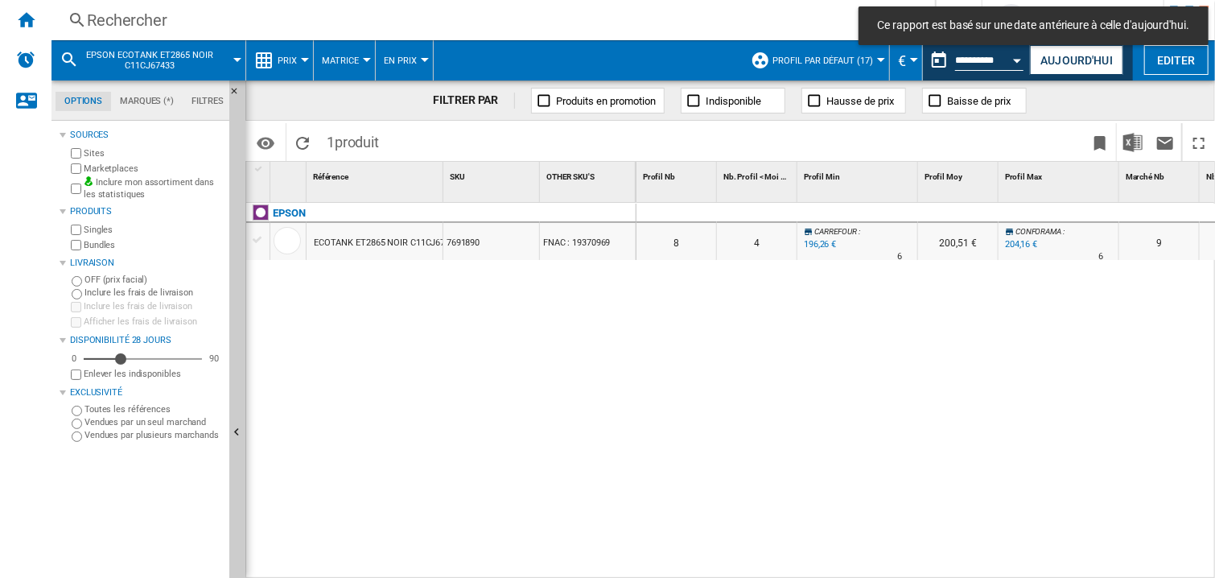
click at [1005, 208] on div at bounding box center [1058, 213] width 121 height 19
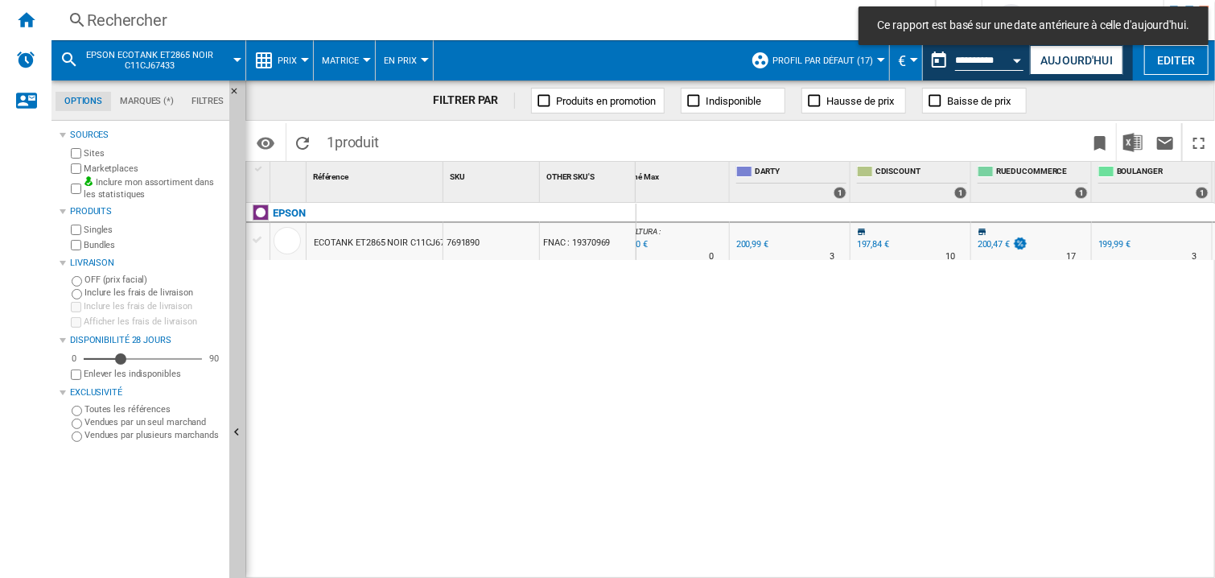
scroll to position [0, 1234]
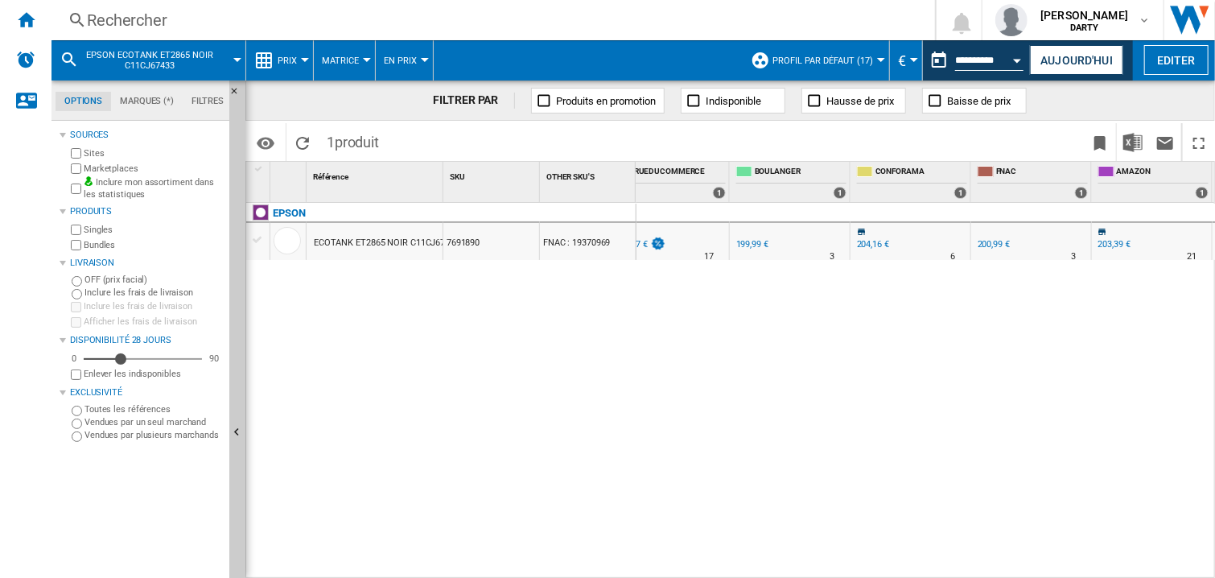
drag, startPoint x: 970, startPoint y: 359, endPoint x: 947, endPoint y: 64, distance: 296.1
click at [973, 358] on div "0 0 0 0 8 4 CARREFOUR : -2.4 % 196,26 € % N/A 6 CARREFOUR : 200,51 € CONFORAMA …" at bounding box center [925, 391] width 579 height 376
click at [1010, 64] on button "Open calendar" at bounding box center [1017, 57] width 29 height 29
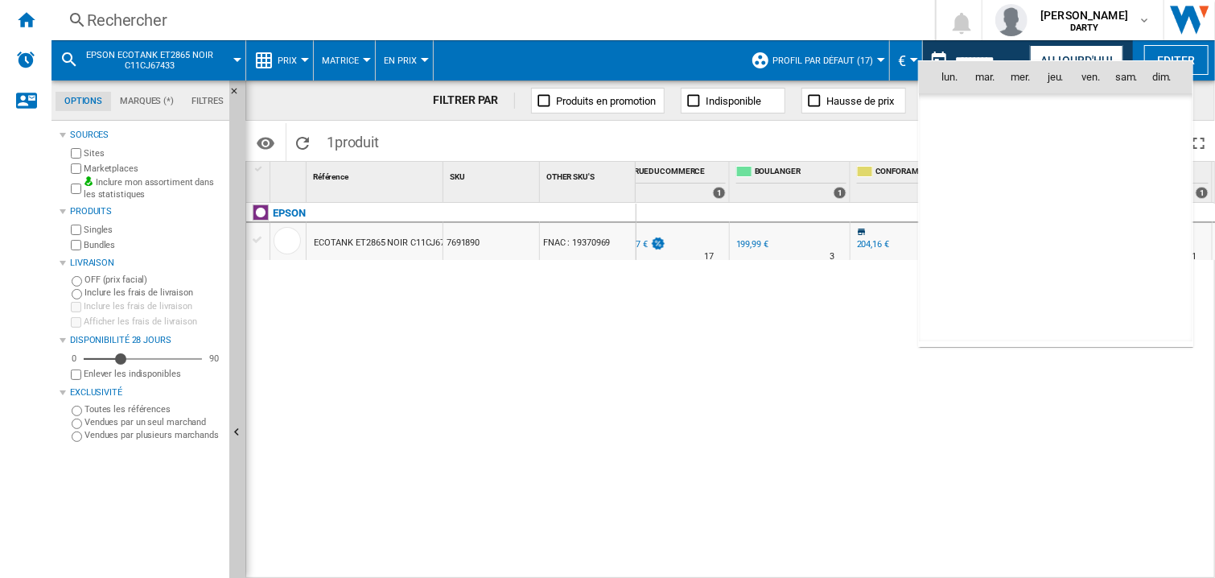
scroll to position [7673, 0]
drag, startPoint x: 1019, startPoint y: 151, endPoint x: 1036, endPoint y: 156, distance: 17.6
click at [1019, 150] on span "6" at bounding box center [1020, 148] width 32 height 32
type input "**********"
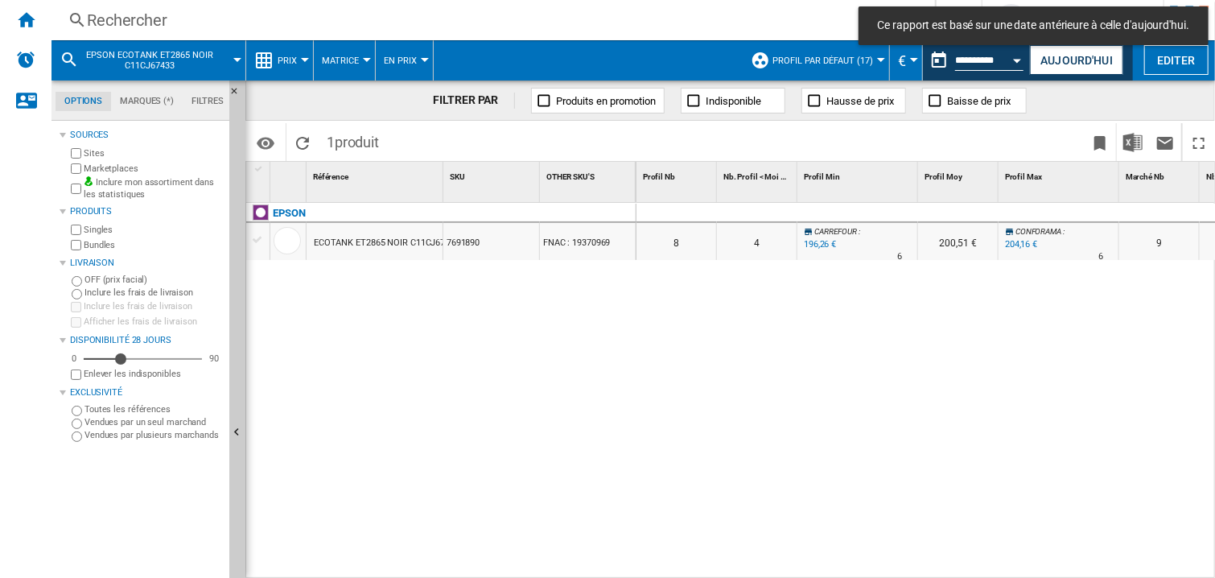
click at [1030, 218] on div at bounding box center [1058, 213] width 121 height 19
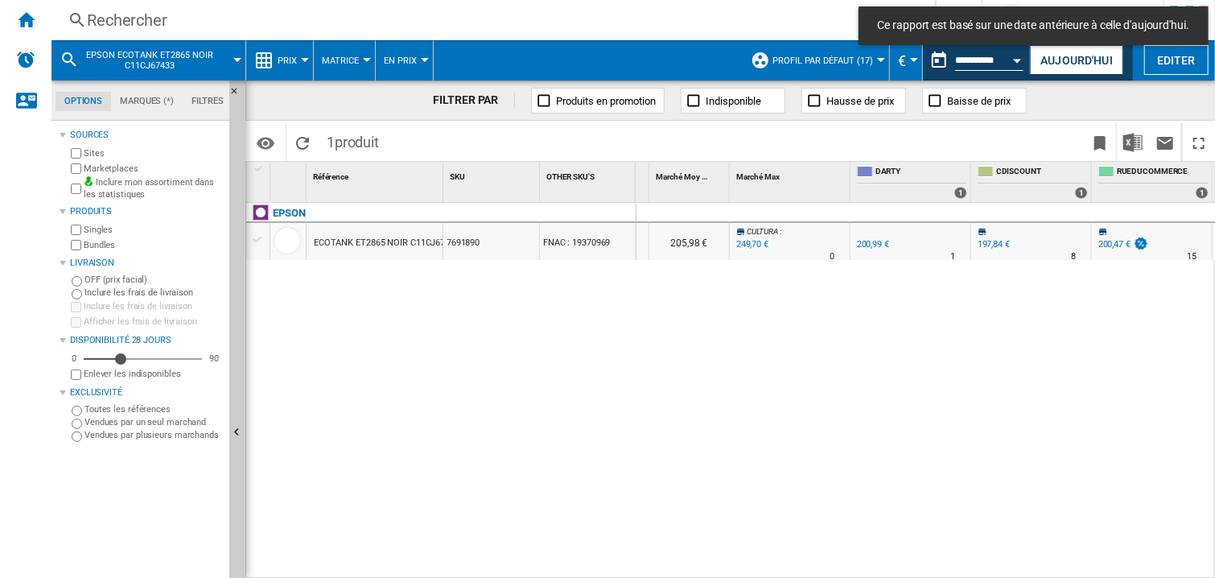
scroll to position [0, 1234]
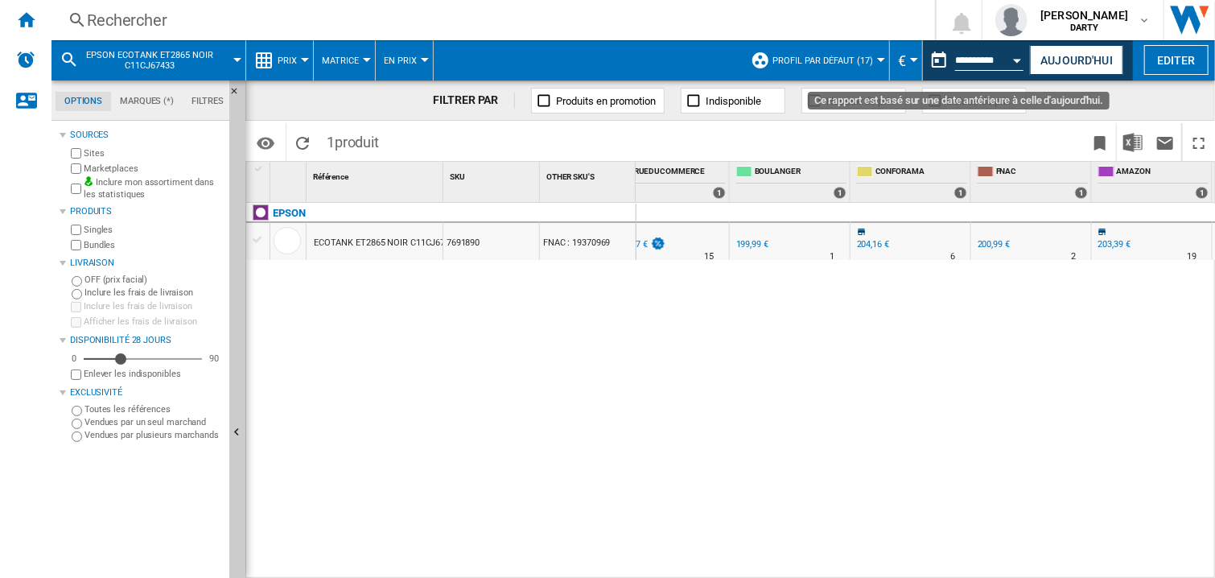
click at [1016, 56] on button "Open calendar" at bounding box center [1017, 57] width 29 height 29
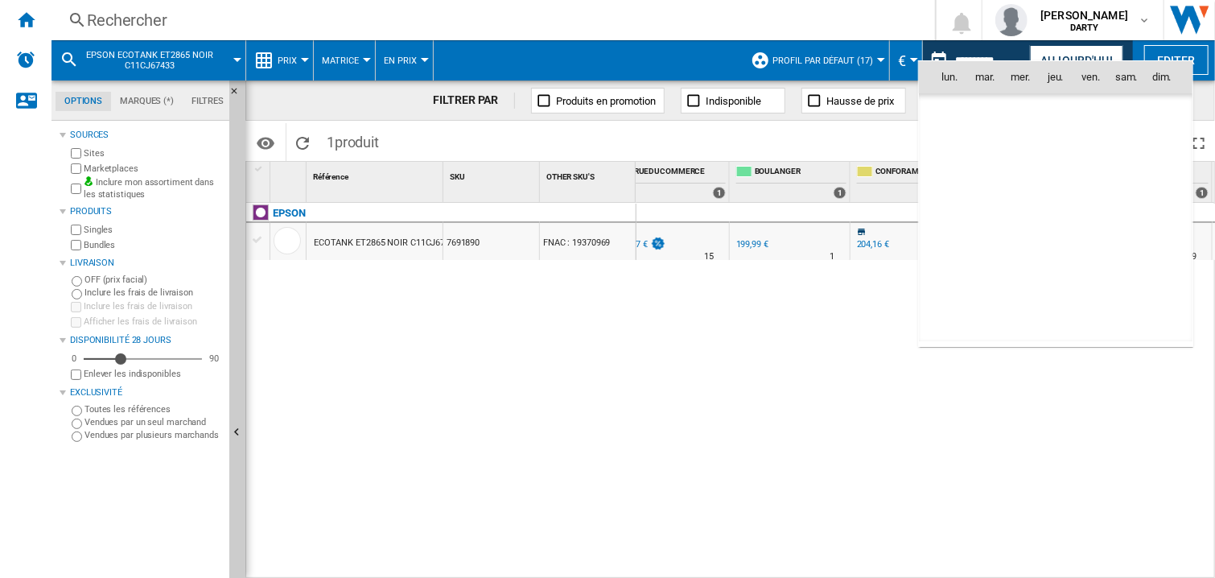
scroll to position [7673, 0]
click at [1115, 143] on span "9" at bounding box center [1126, 148] width 32 height 32
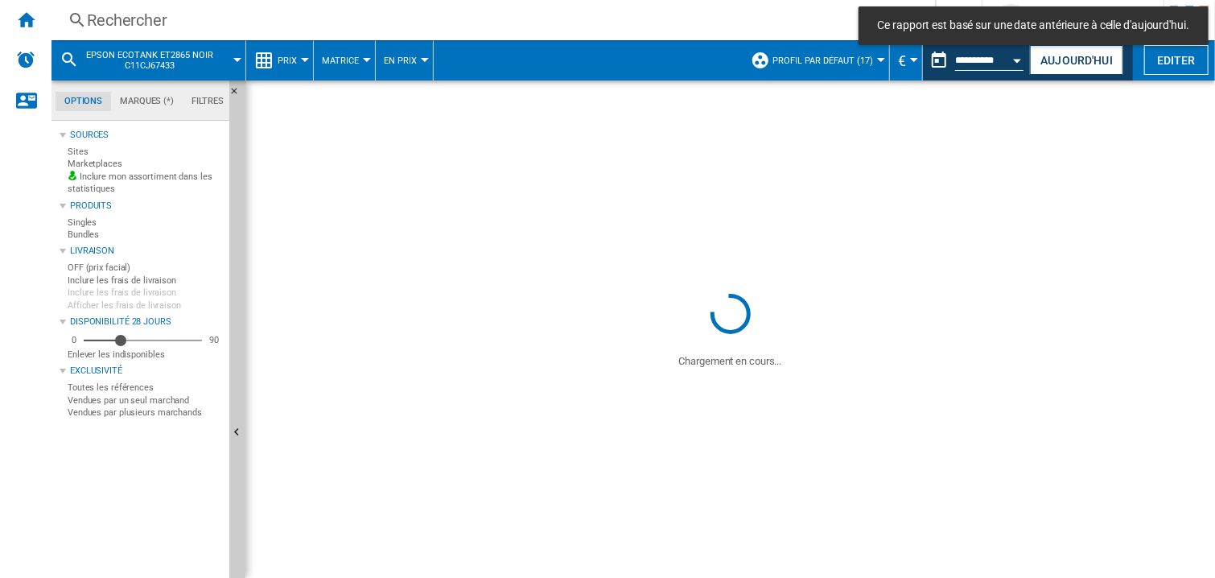
click at [144, 25] on div "Rechercher" at bounding box center [490, 20] width 806 height 23
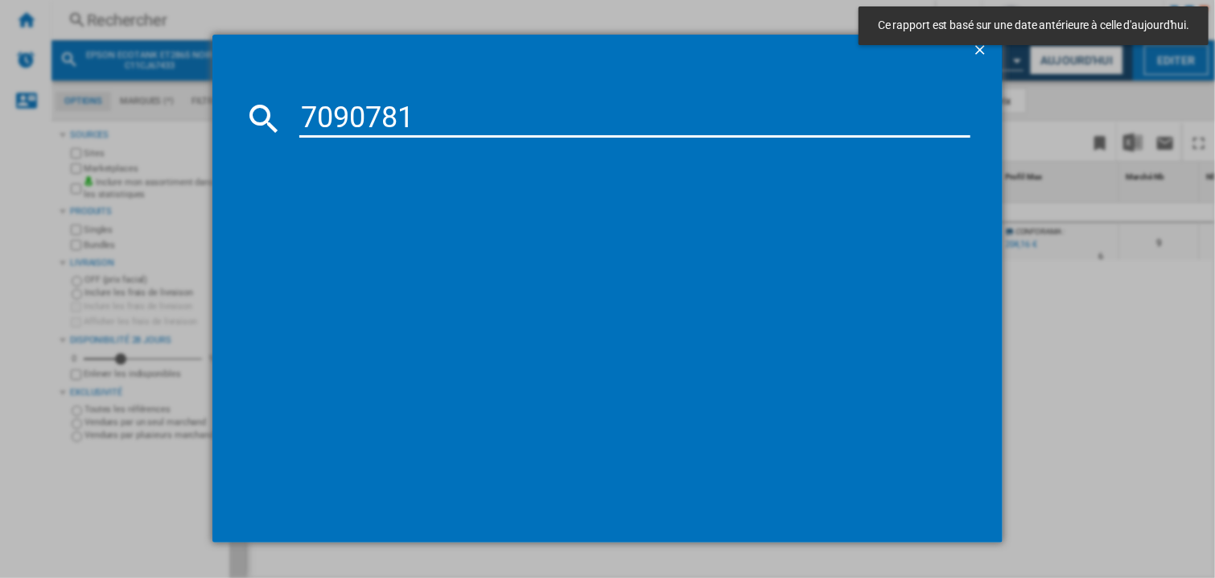
type input "7090781"
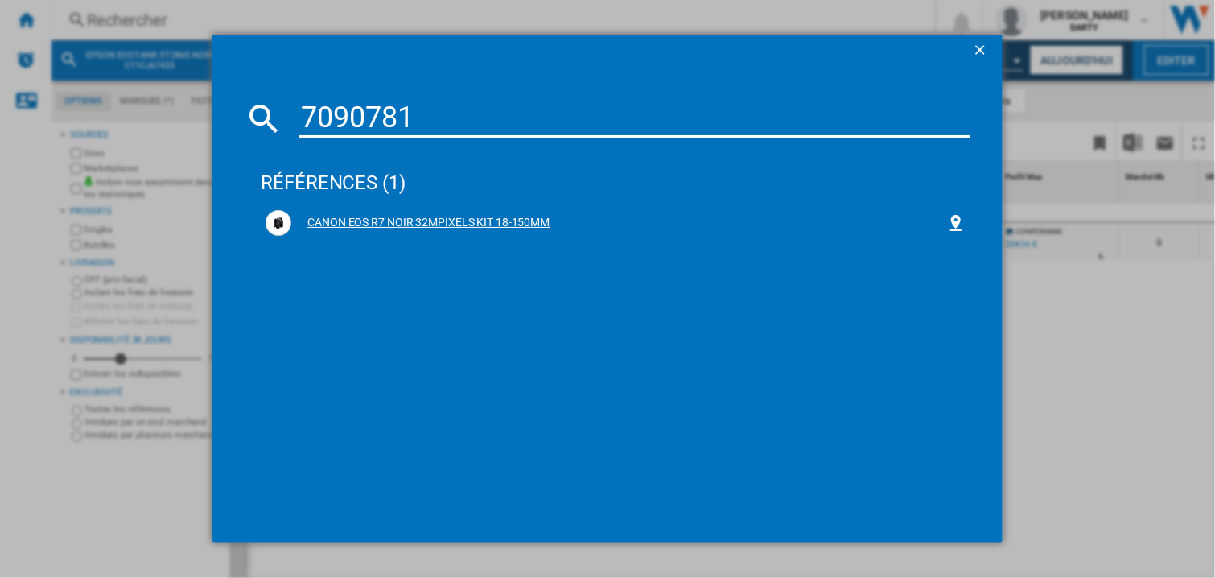
click at [416, 224] on div "CANON EOS R7 NOIR 32MPIXELS KIT 18-150MM" at bounding box center [618, 223] width 655 height 16
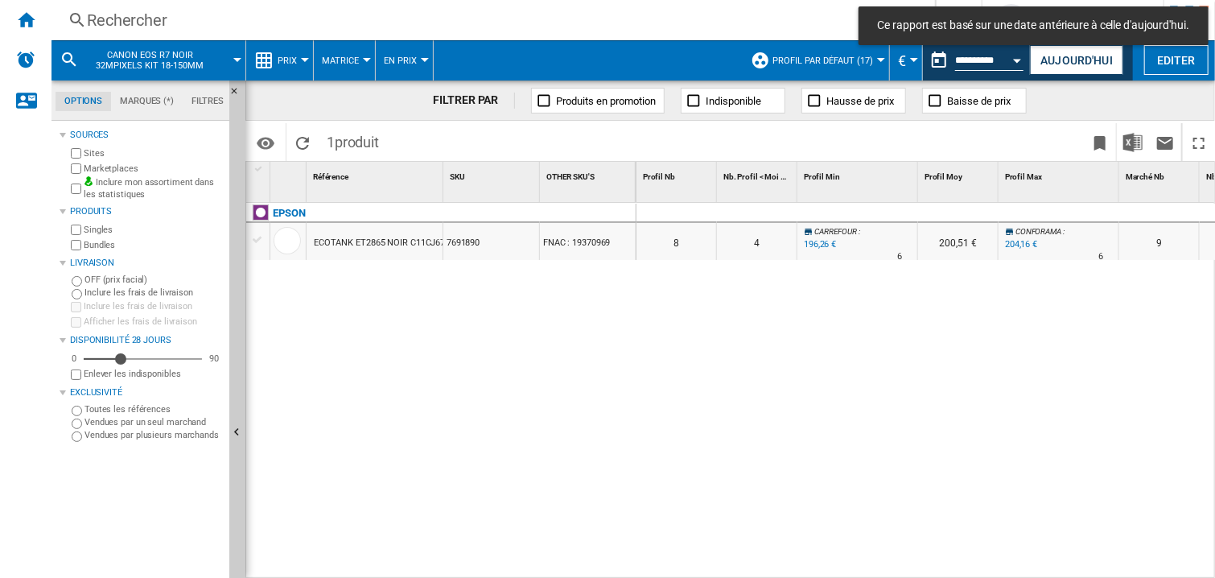
click at [797, 199] on div at bounding box center [799, 182] width 4 height 40
click at [892, 413] on div "0 0 0 0 6 3 RUEDUCOMMERCE : -26.8 % 1 317 € % N/A 13 RUEDUCOMMERCE : 1 624,56 €…" at bounding box center [925, 391] width 579 height 376
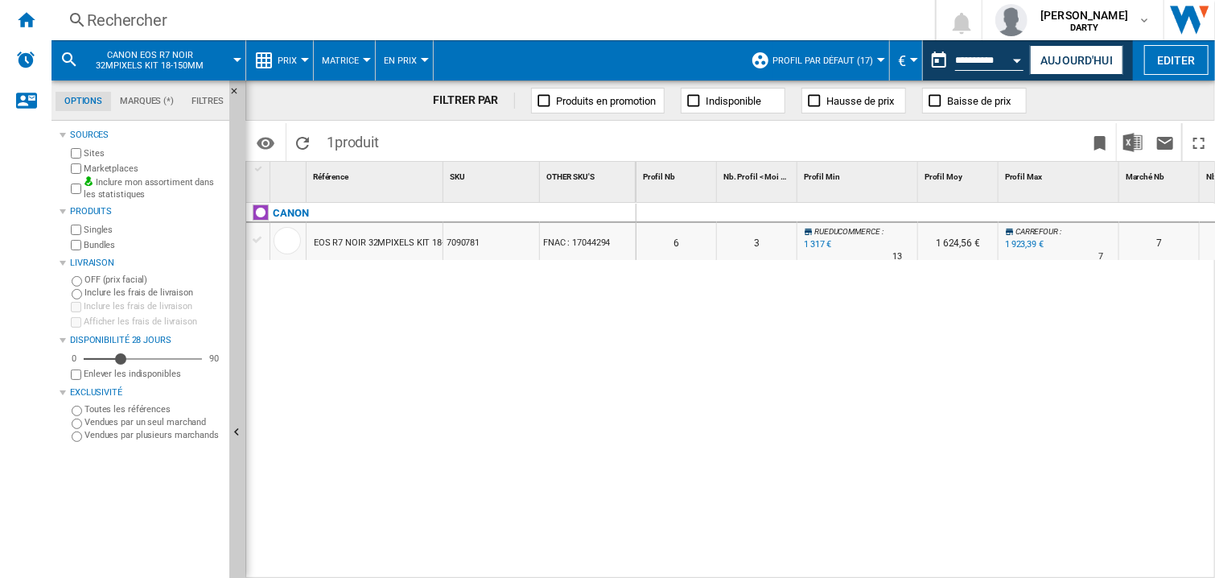
click at [823, 204] on div at bounding box center [857, 213] width 121 height 19
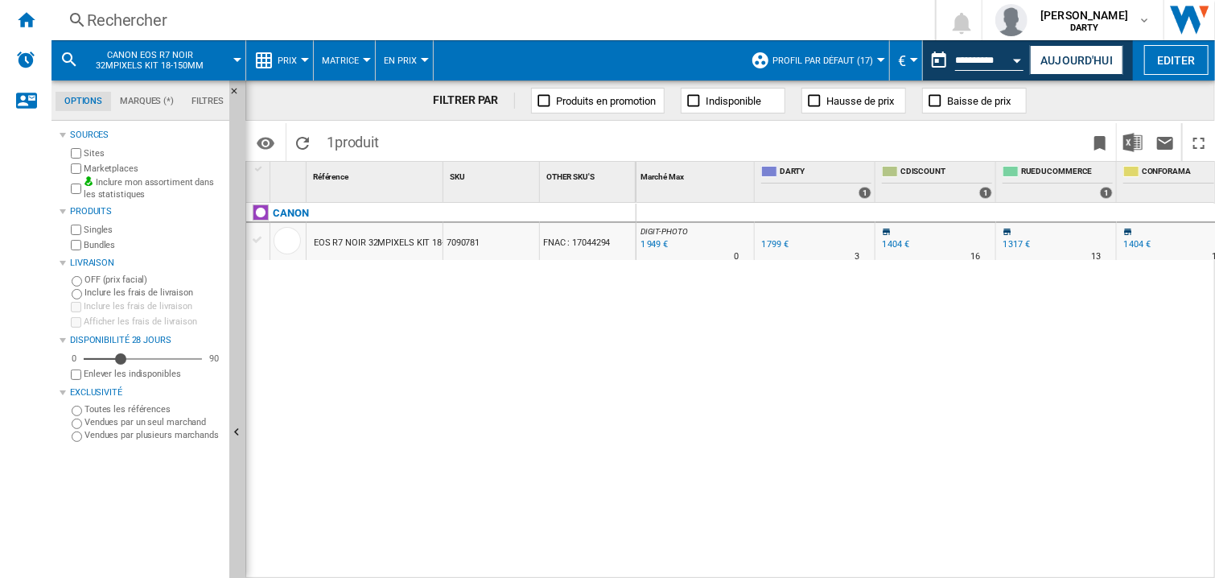
scroll to position [0, 764]
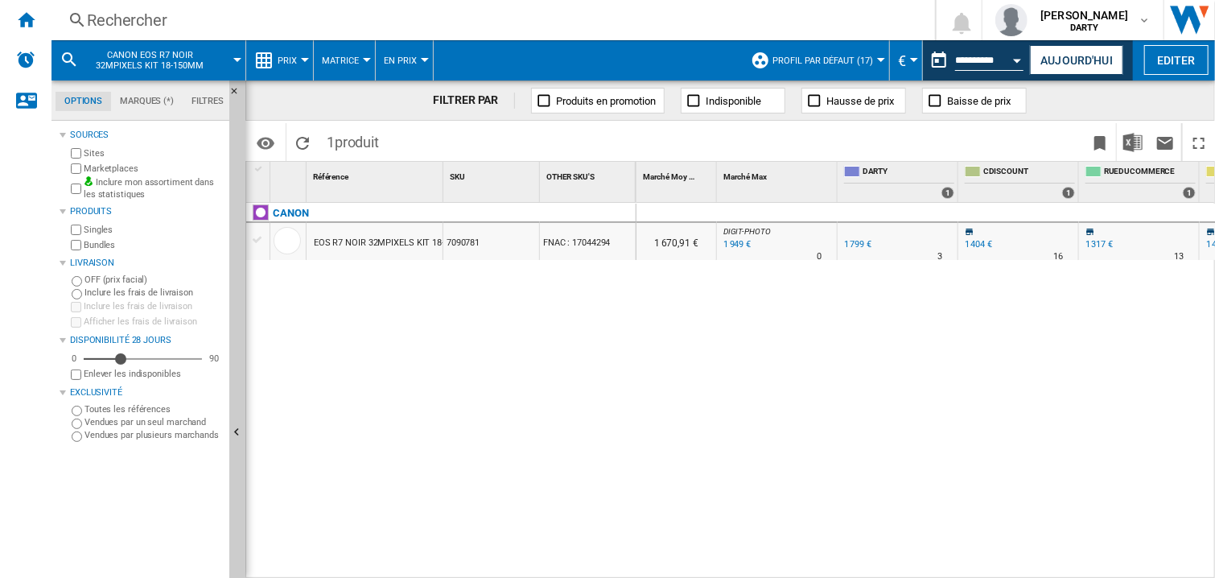
click at [841, 382] on div "0 0 0 0 6 3 RUEDUCOMMERCE : -26.8 % 1 317 € % N/A 13 RUEDUCOMMERCE : 1 624,56 €…" at bounding box center [925, 391] width 579 height 376
click at [1042, 350] on div "0 0 0 0 6 3 RUEDUCOMMERCE : -26.8 % 1 317 € % N/A 13 RUEDUCOMMERCE : 1 624,56 €…" at bounding box center [925, 391] width 579 height 376
click at [861, 398] on div "0 0 0 0 6 3 RUEDUCOMMERCE : -26.8 % 1 317 € % N/A 13 RUEDUCOMMERCE : 1 624,56 €…" at bounding box center [925, 391] width 579 height 376
click at [897, 368] on div "0 0 0 0 6 3 RUEDUCOMMERCE : -26.8 % 1 317 € % N/A 13 RUEDUCOMMERCE : 1 624,56 €…" at bounding box center [925, 391] width 579 height 376
